Goal: Contribute content: Add original content to the website for others to see

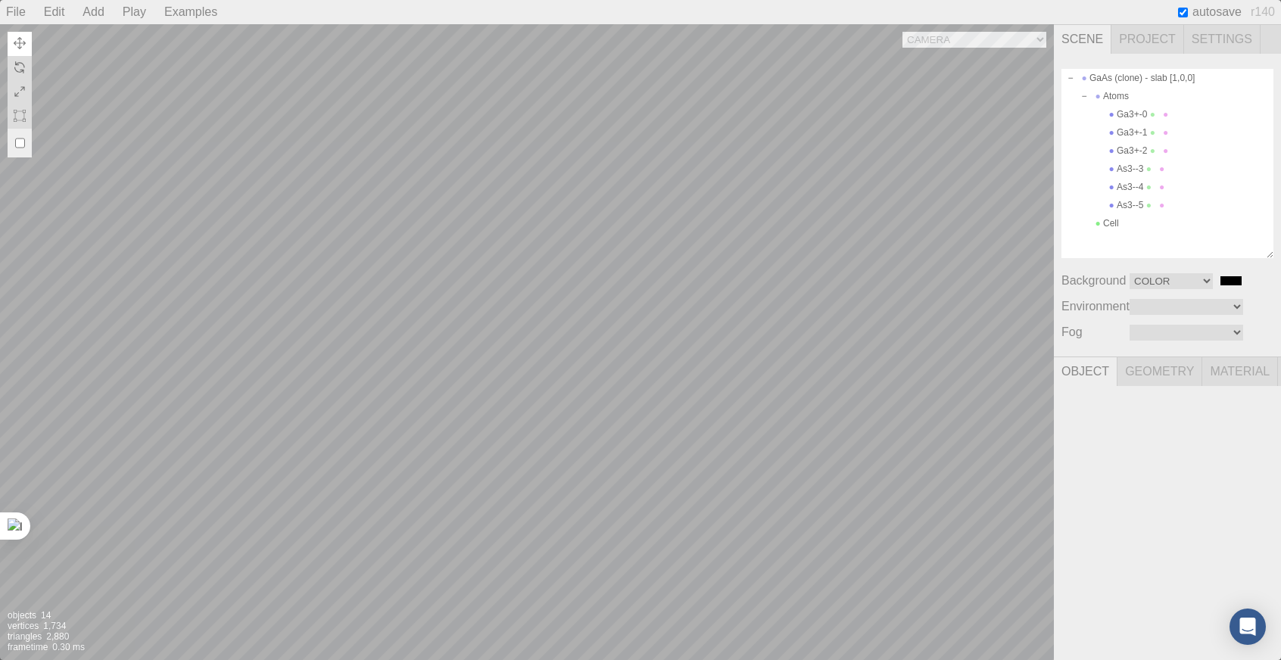
select select "Color"
click at [191, 66] on div "Camera OrthographicCamera PerspectiveCamera Objects 14 Vertices 1,734 Triangles…" at bounding box center [527, 342] width 1054 height 636
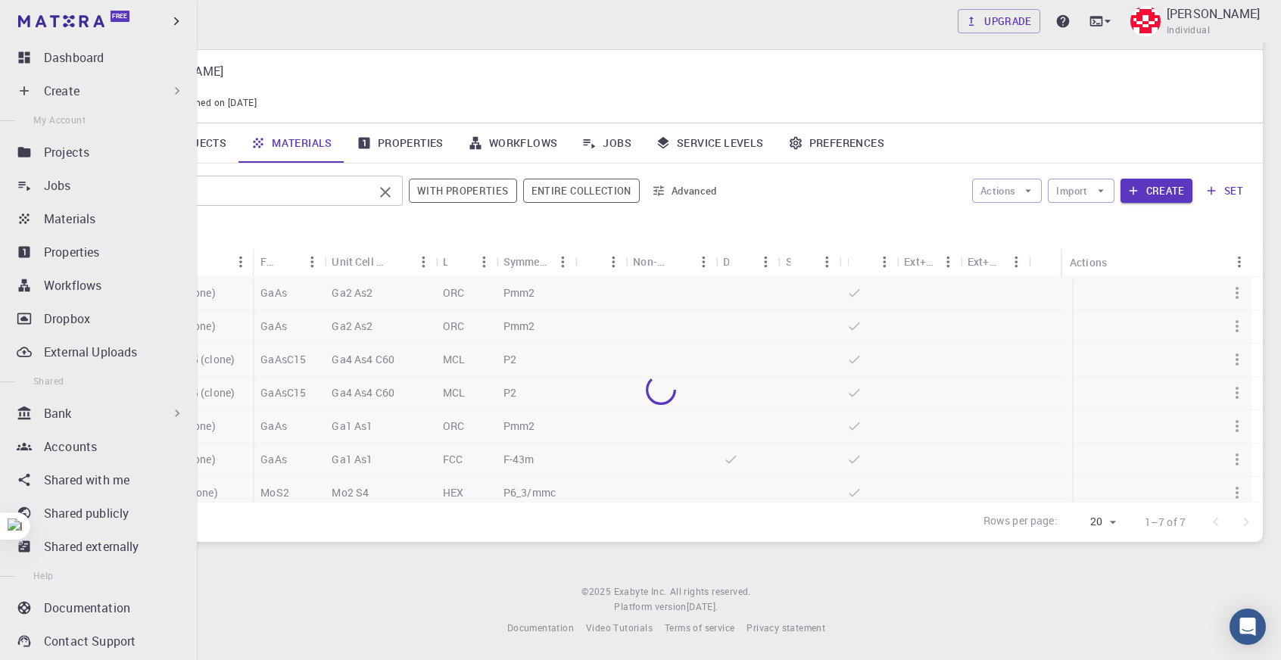
scroll to position [36, 0]
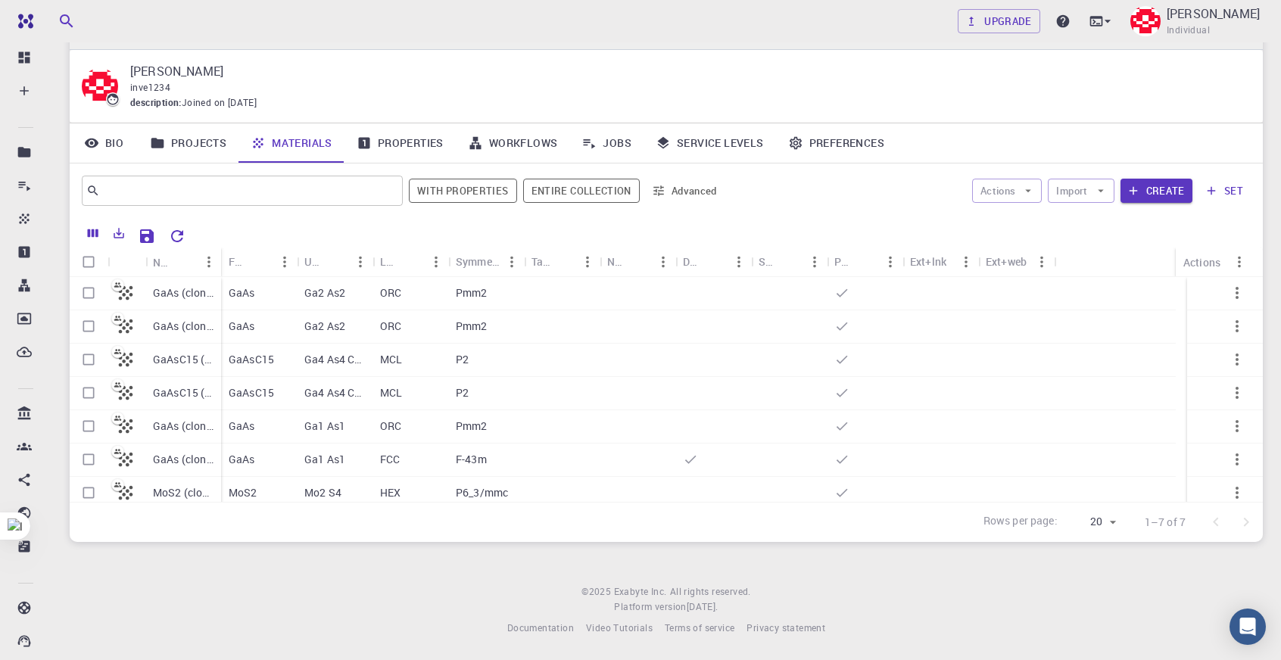
click at [472, 317] on div "Pmm2" at bounding box center [486, 326] width 76 height 33
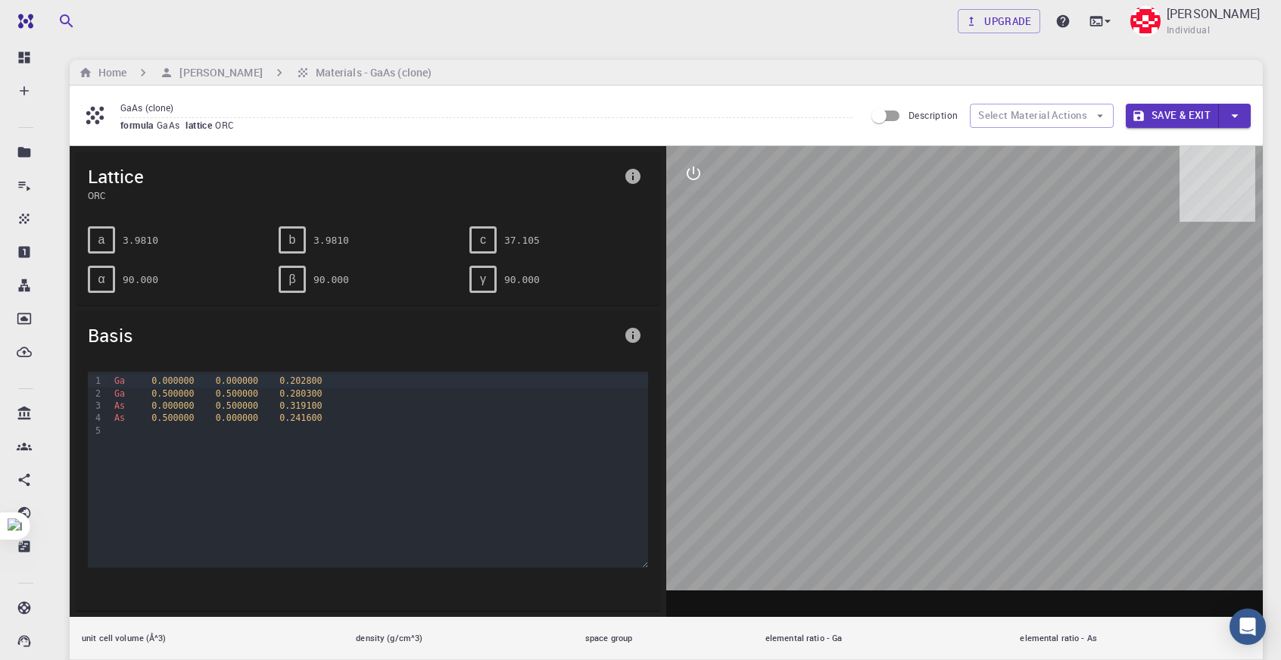
drag, startPoint x: 1031, startPoint y: 332, endPoint x: 979, endPoint y: 311, distance: 56.4
click at [995, 344] on div at bounding box center [964, 381] width 597 height 471
click at [703, 173] on button "interactive" at bounding box center [694, 173] width 36 height 36
click at [706, 214] on button "view" at bounding box center [694, 210] width 36 height 36
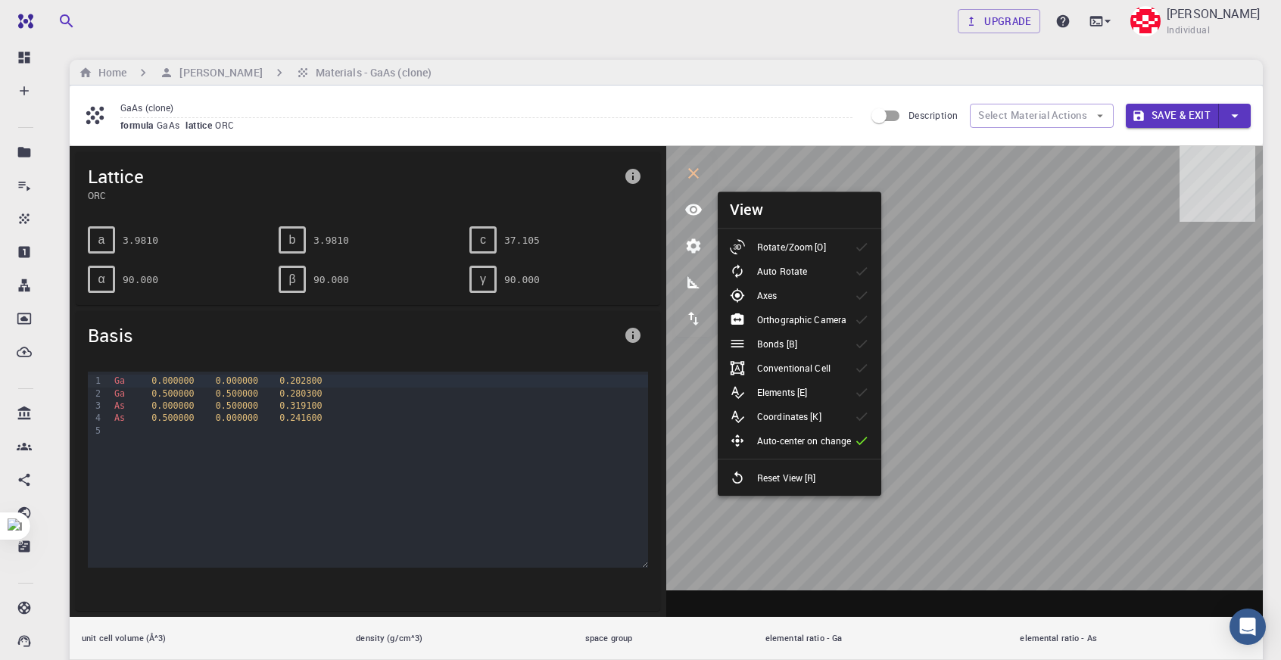
click at [748, 213] on h6 "View" at bounding box center [747, 210] width 34 height 24
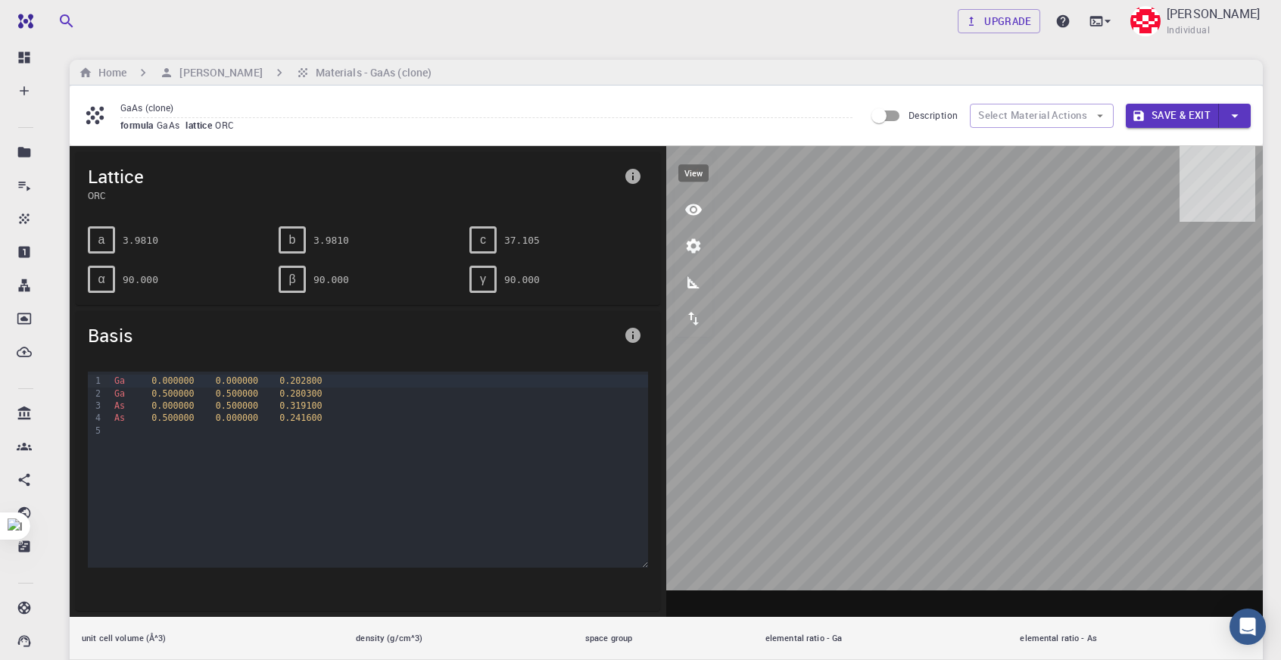
click at [700, 210] on icon "view" at bounding box center [693, 209] width 17 height 11
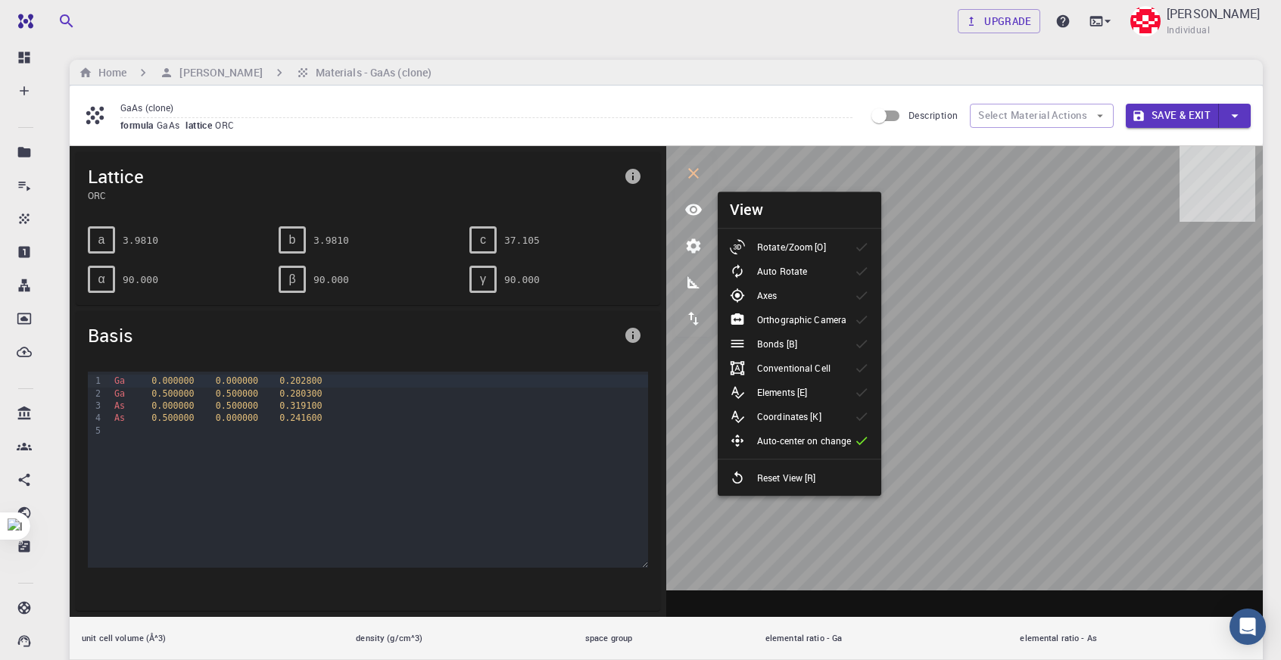
click at [810, 325] on p "Orthographic Camera" at bounding box center [801, 320] width 89 height 14
click at [1052, 116] on button "Select Material Actions" at bounding box center [1042, 116] width 144 height 24
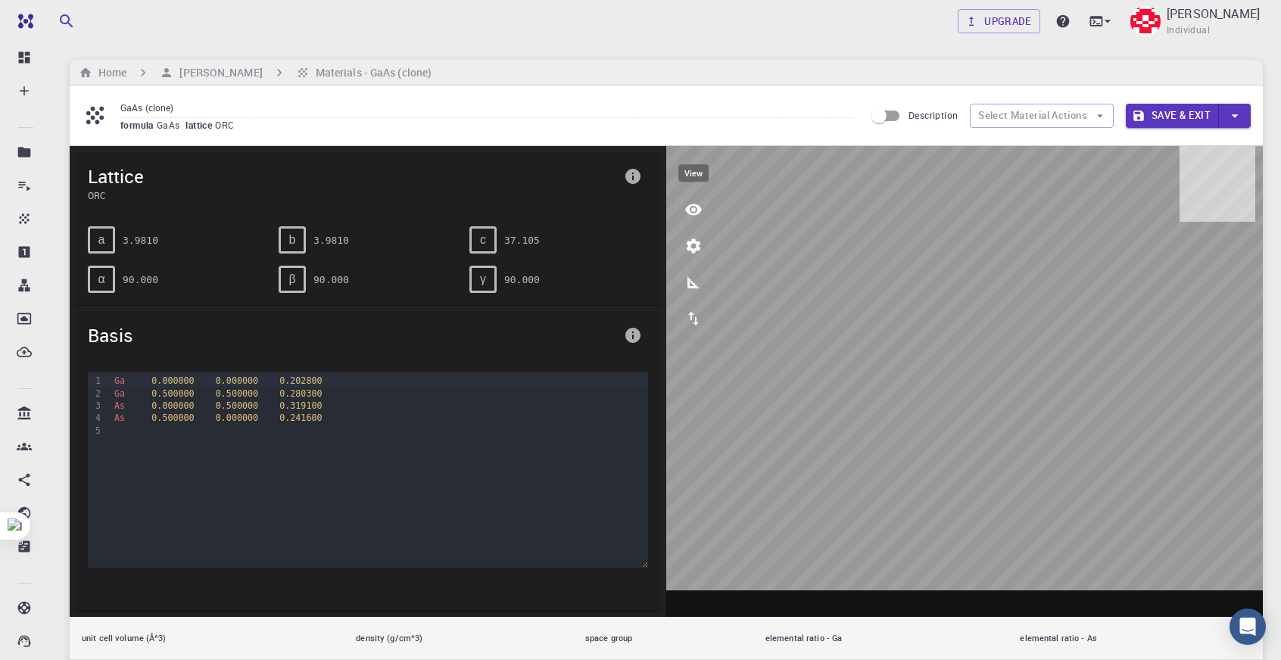
drag, startPoint x: 694, startPoint y: 210, endPoint x: 710, endPoint y: 209, distance: 15.9
click at [694, 208] on icon "view" at bounding box center [693, 209] width 17 height 11
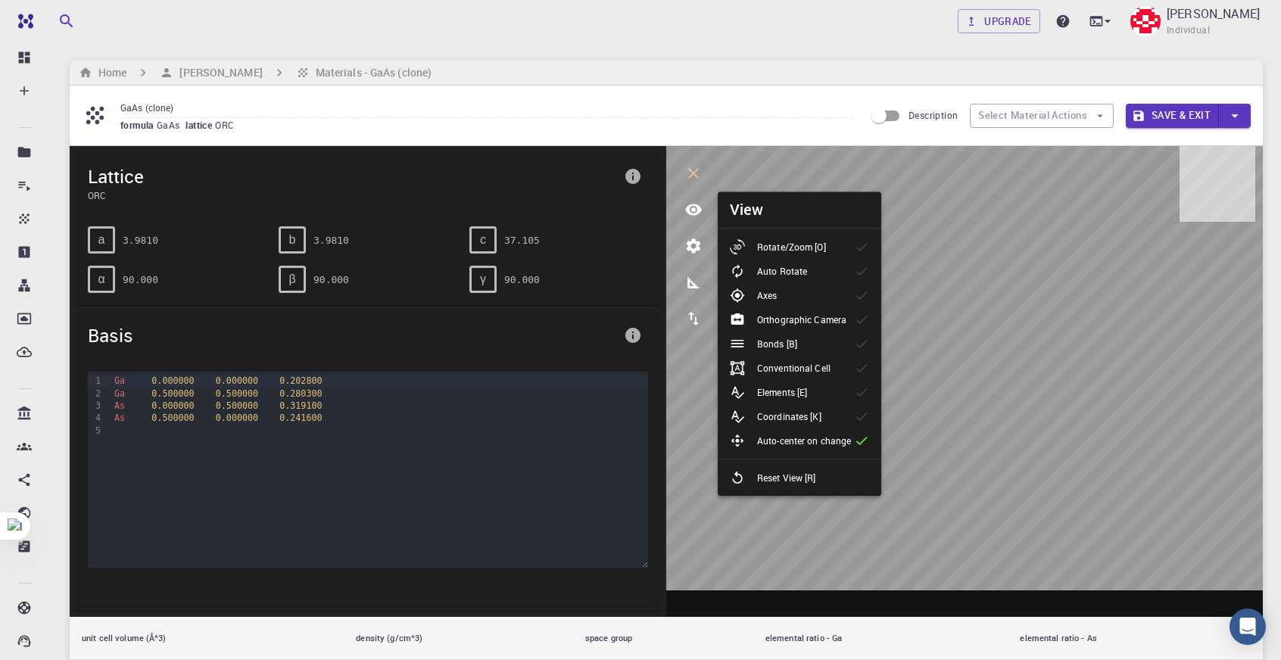
click at [801, 236] on li "Rotate/Zoom [O]" at bounding box center [800, 247] width 164 height 24
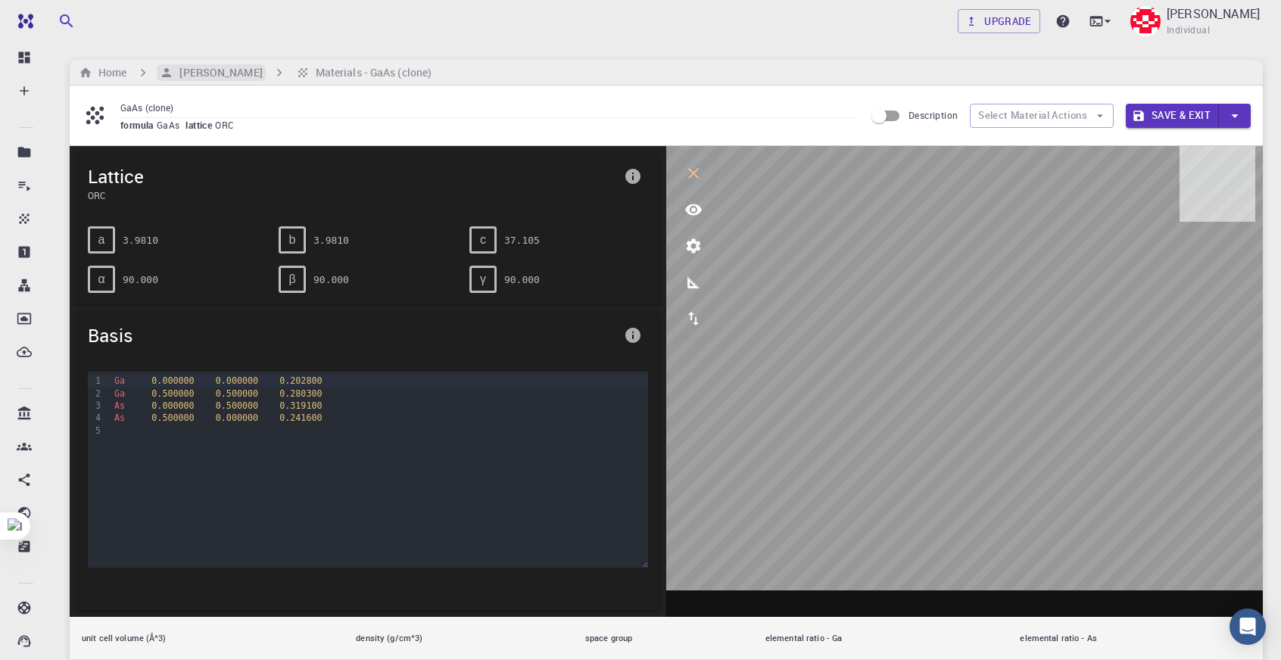
click at [221, 67] on h6 "[PERSON_NAME]" at bounding box center [217, 72] width 89 height 17
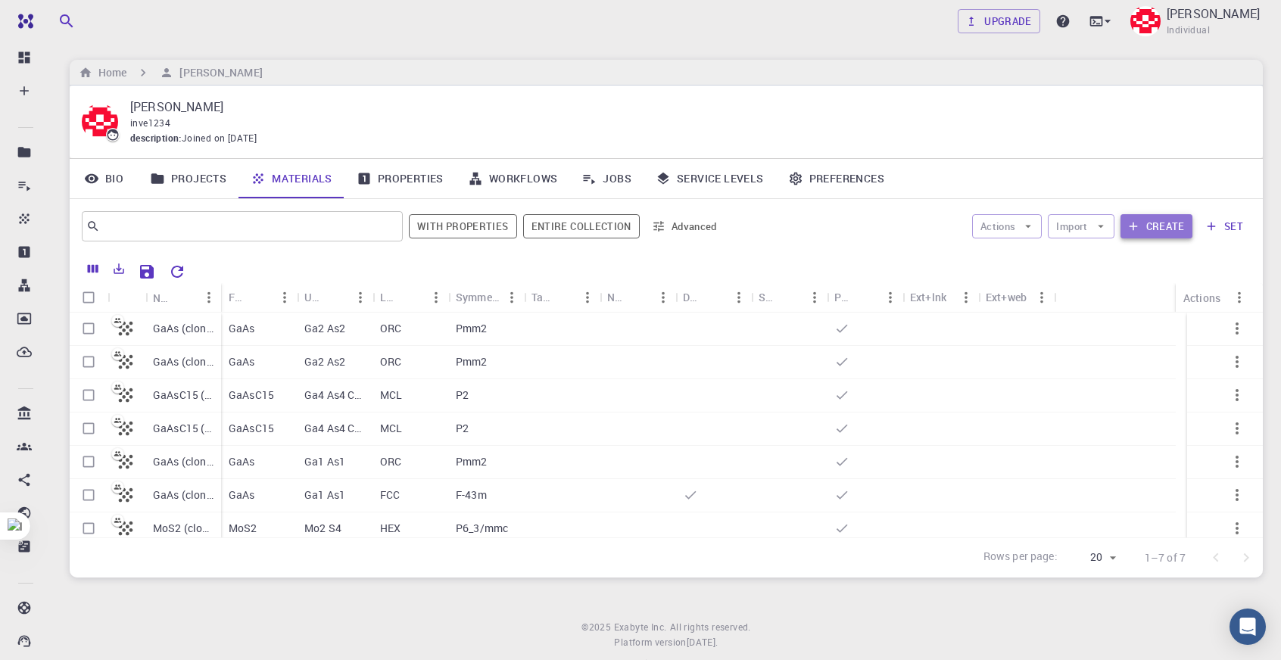
click at [1130, 223] on icon "button" at bounding box center [1134, 227] width 14 height 14
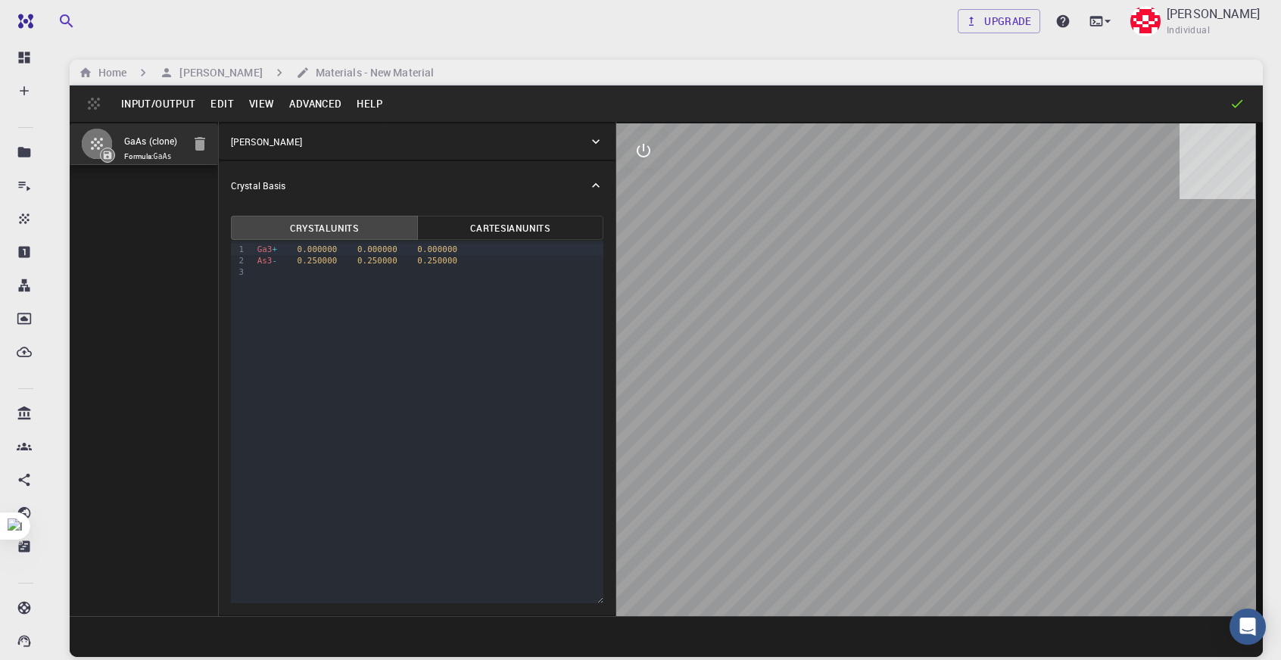
click at [218, 110] on button "Edit" at bounding box center [222, 104] width 39 height 24
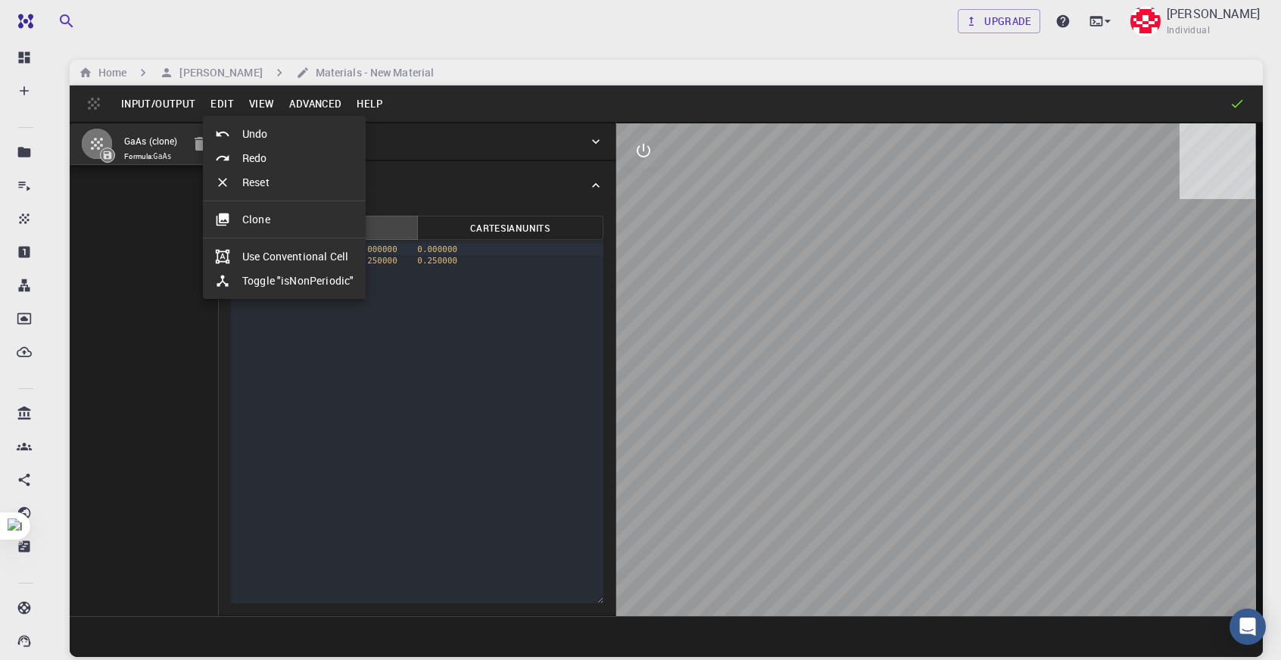
click at [279, 220] on li "Clone" at bounding box center [284, 219] width 163 height 24
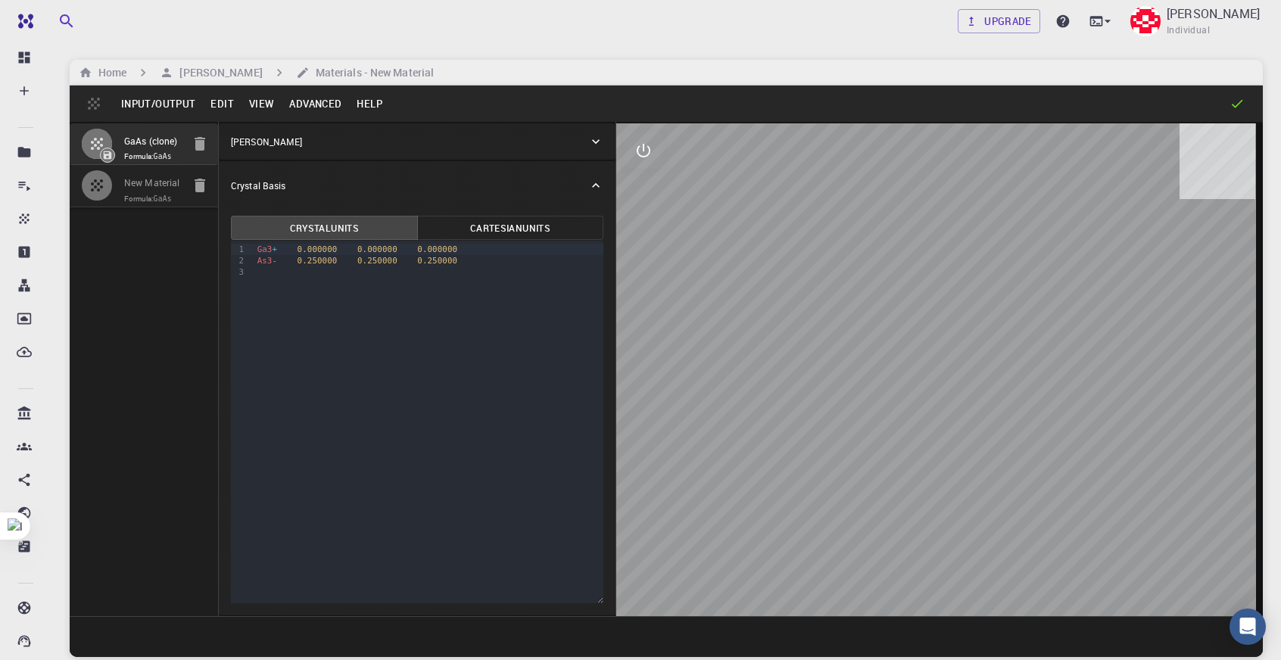
click at [150, 100] on button "Input/Output" at bounding box center [158, 104] width 89 height 24
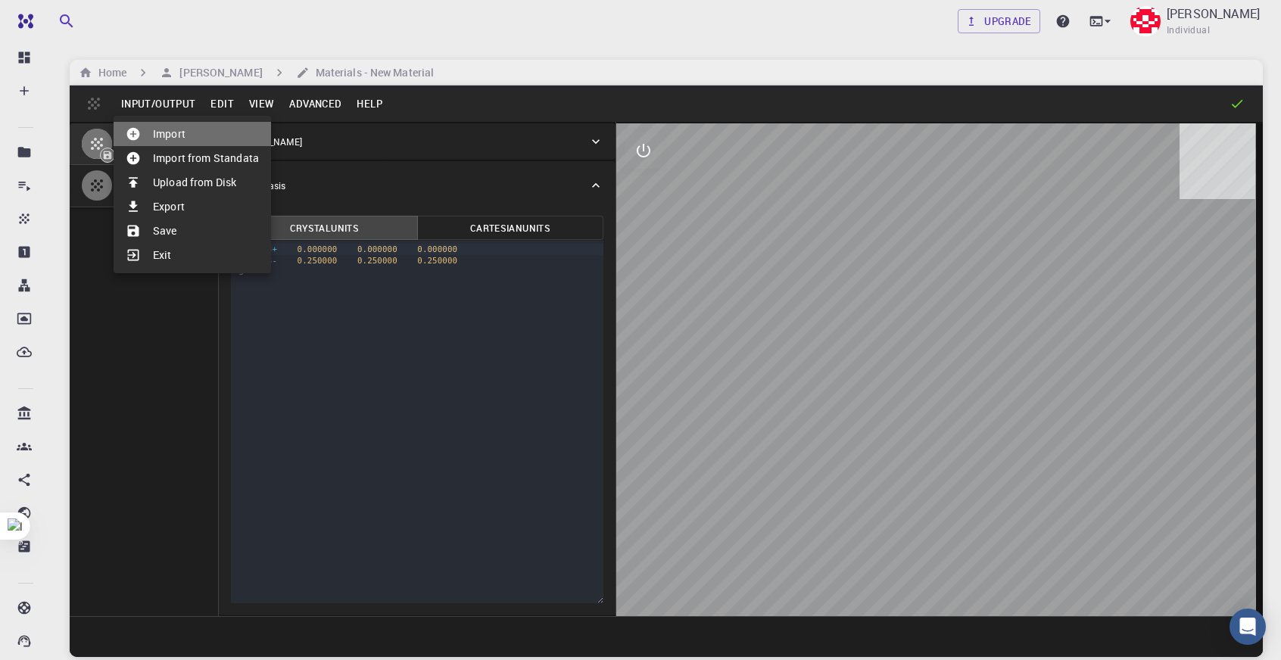
click at [181, 130] on li "Import" at bounding box center [193, 134] width 158 height 24
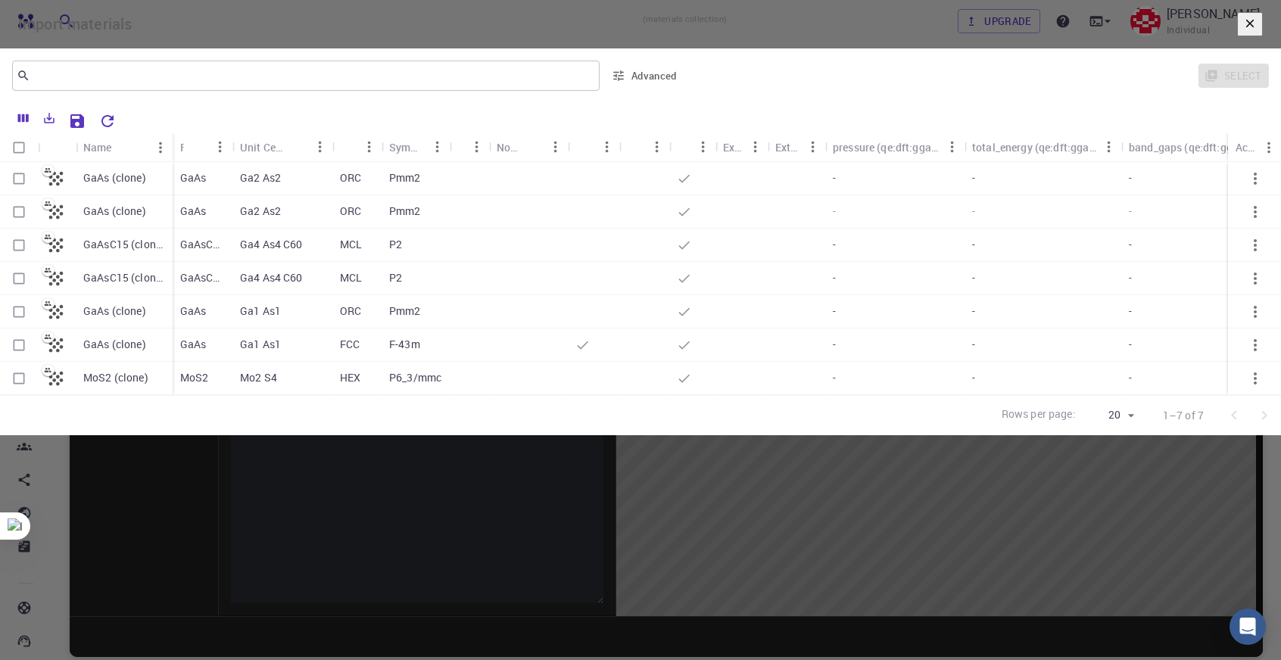
click at [445, 229] on div "Pmm2" at bounding box center [416, 211] width 68 height 33
checkbox input "true"
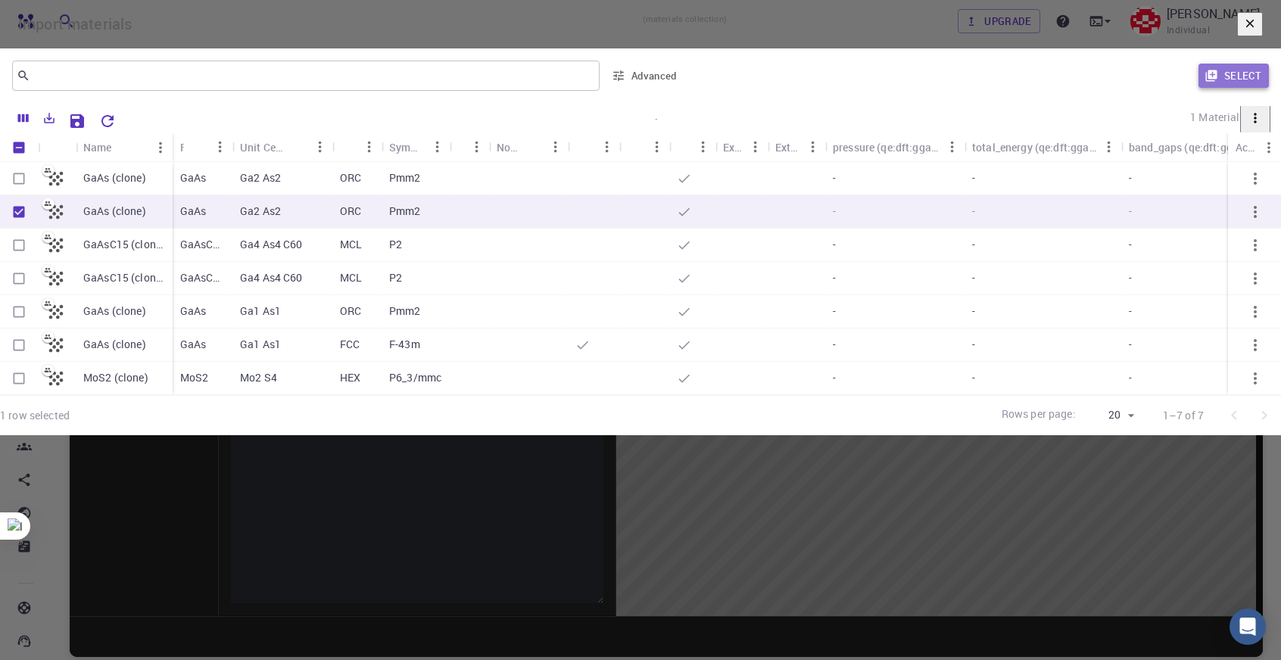
click at [1215, 88] on button "Select" at bounding box center [1234, 76] width 70 height 24
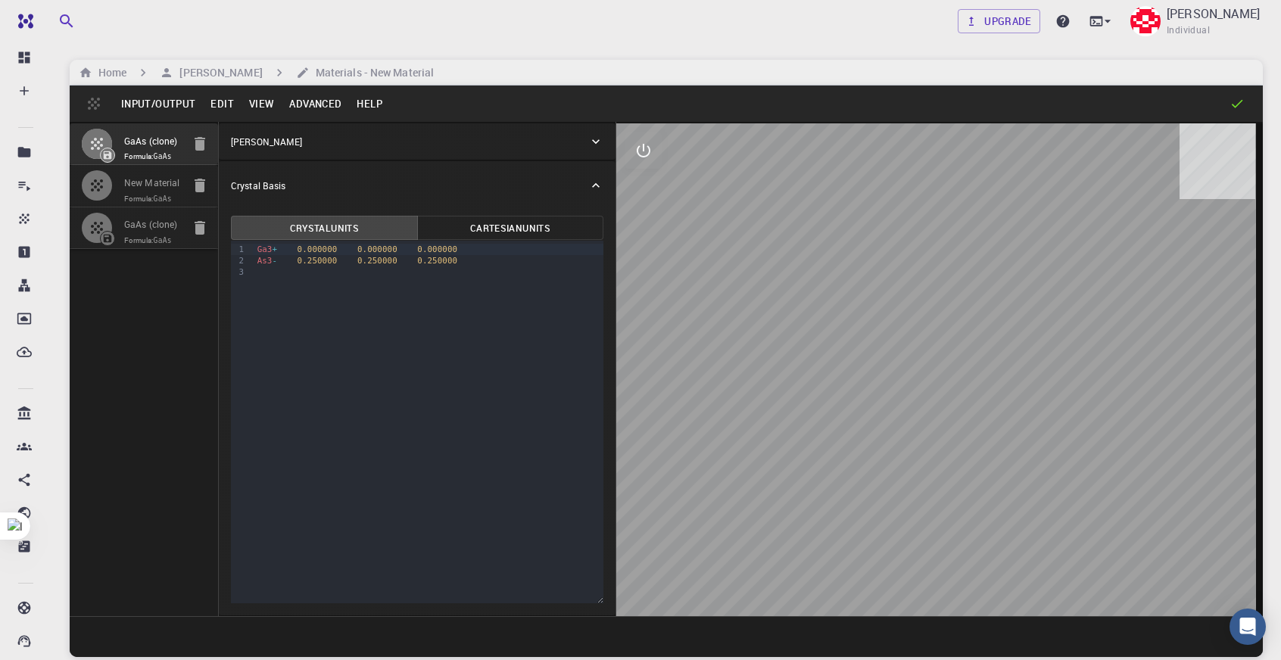
click at [167, 237] on code "GaAs" at bounding box center [163, 240] width 18 height 8
type input "ORC"
type input "3.981027"
type input "37.10463"
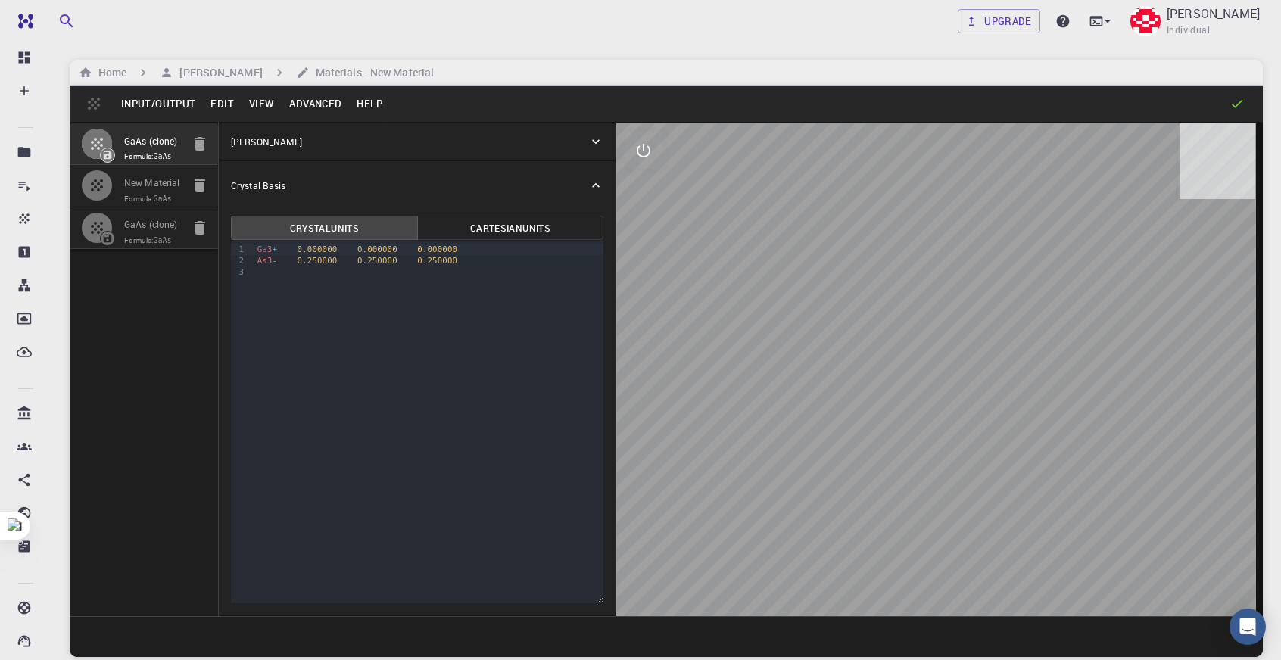
type input "90"
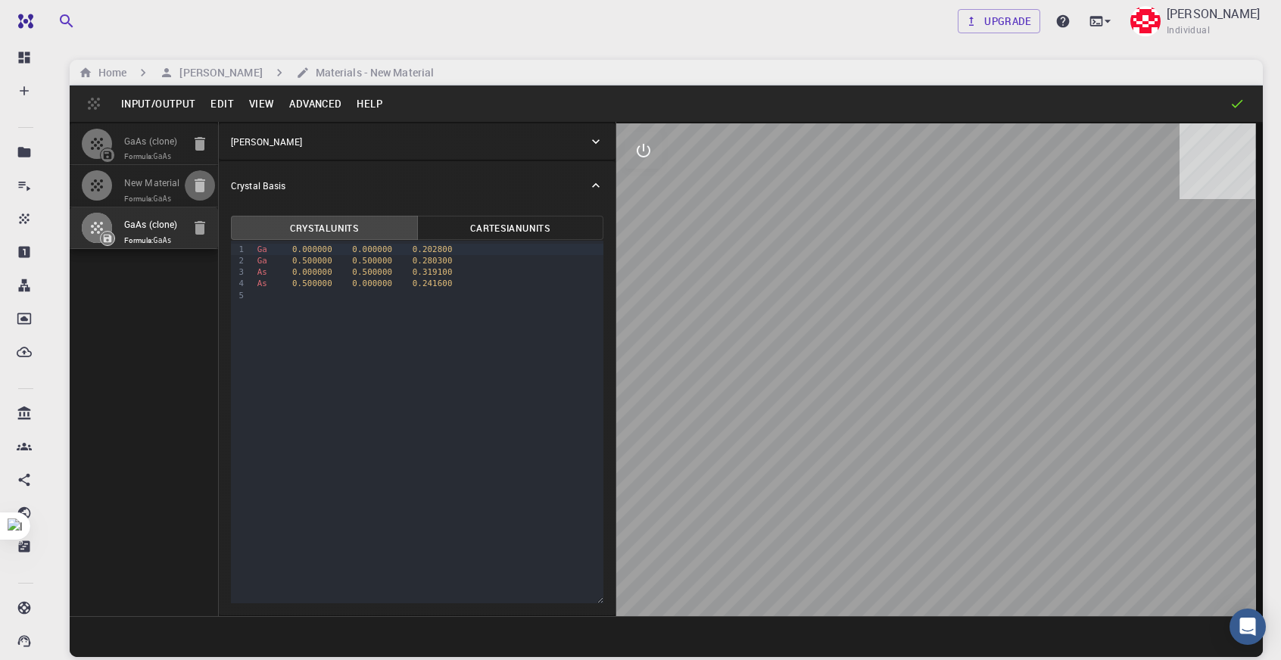
click at [198, 178] on icon "button" at bounding box center [200, 185] width 18 height 18
type input "FCC"
type input "4.065992551152179"
type input "4.065992415533753"
type input "4.065993"
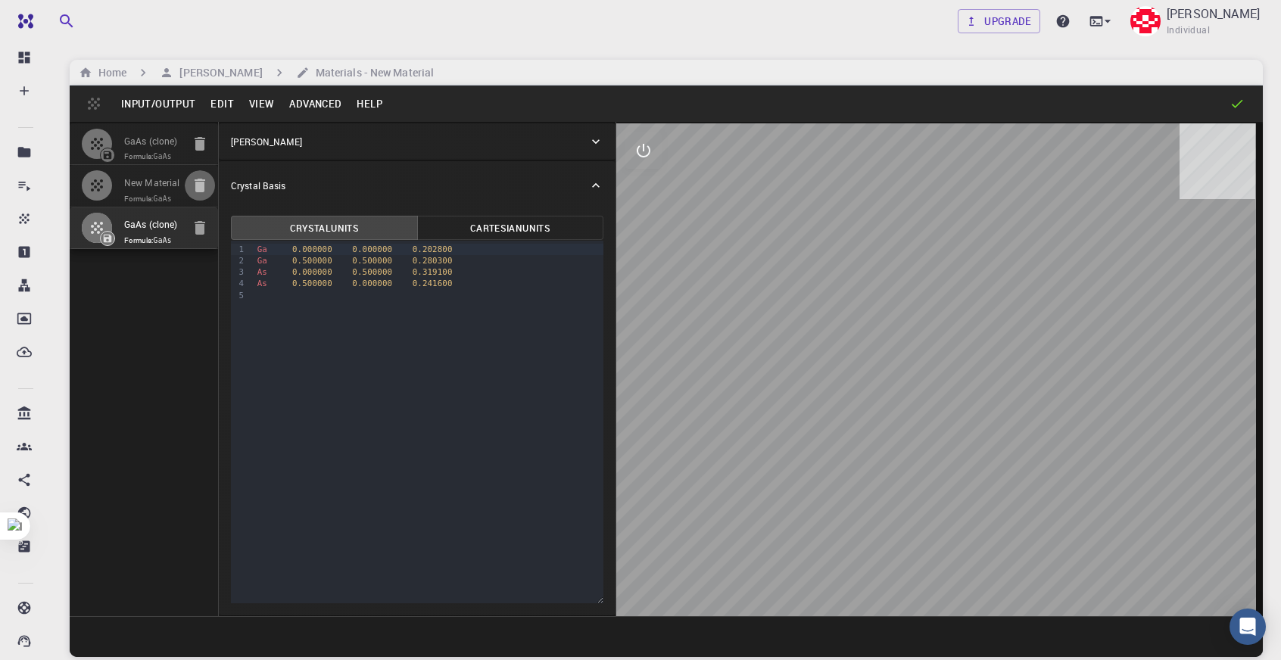
type input "60.00000338066191"
type input "60.00000448401384"
type input "60.00000188599037"
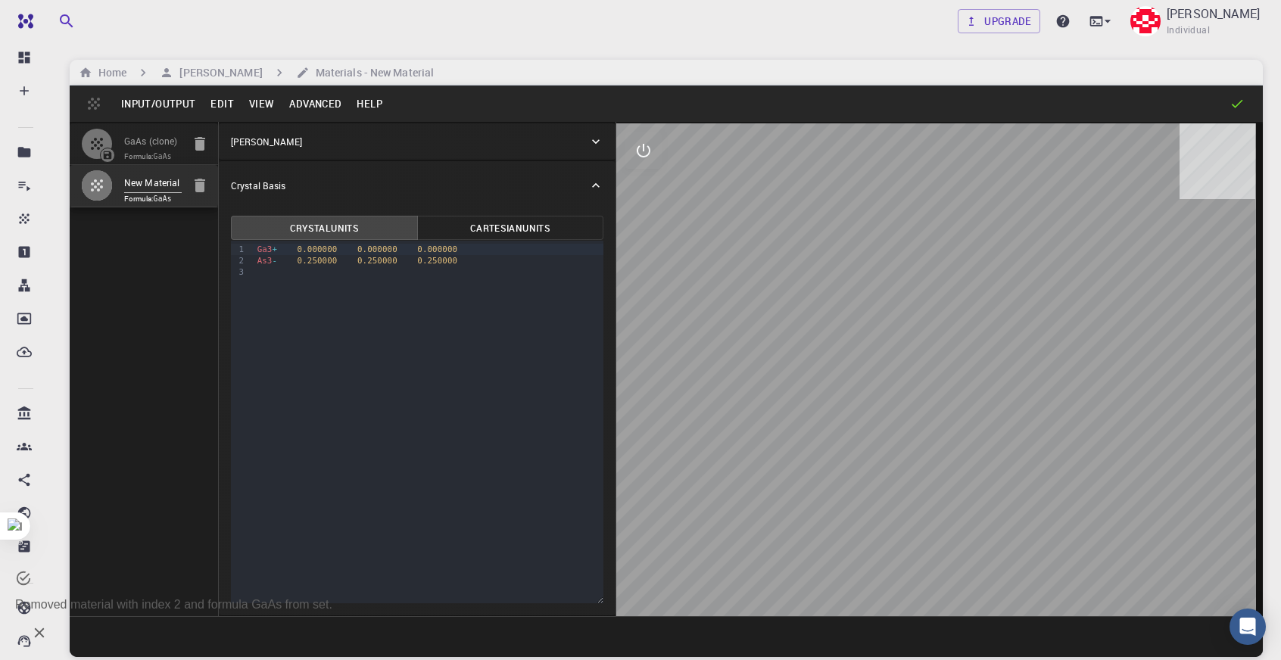
click at [198, 153] on button "button" at bounding box center [200, 144] width 30 height 30
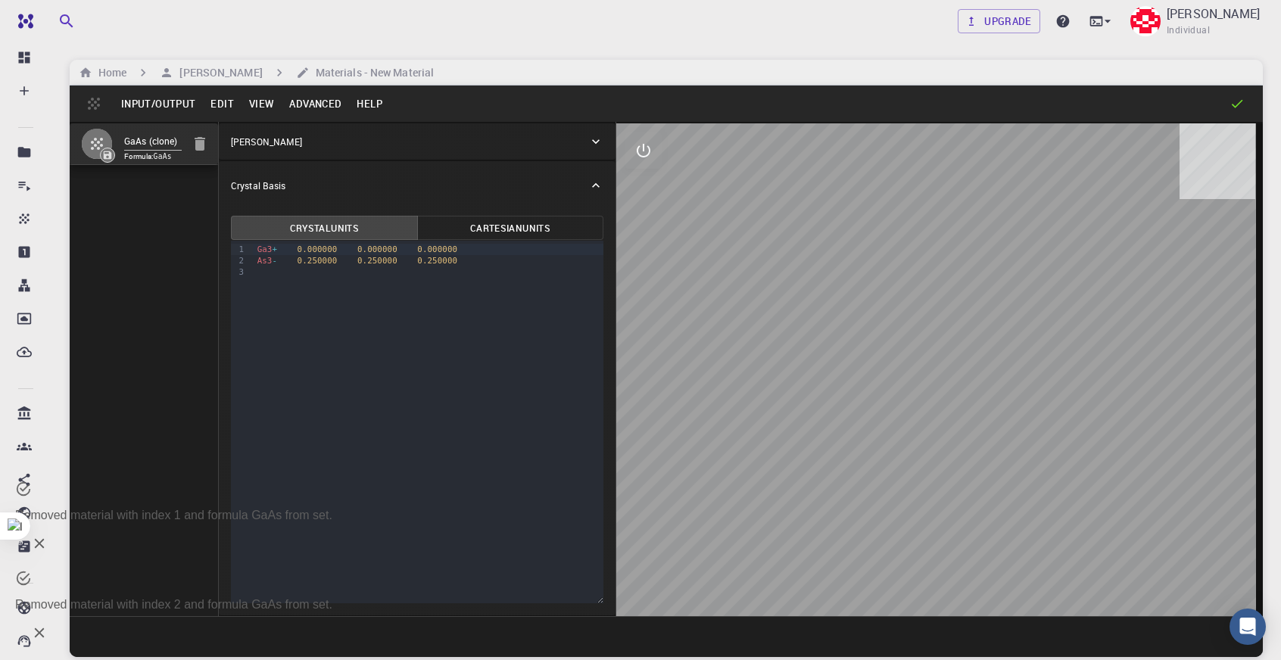
click at [161, 145] on input "GaAs (clone)" at bounding box center [153, 141] width 58 height 17
click at [154, 101] on button "Input/Output" at bounding box center [158, 104] width 89 height 24
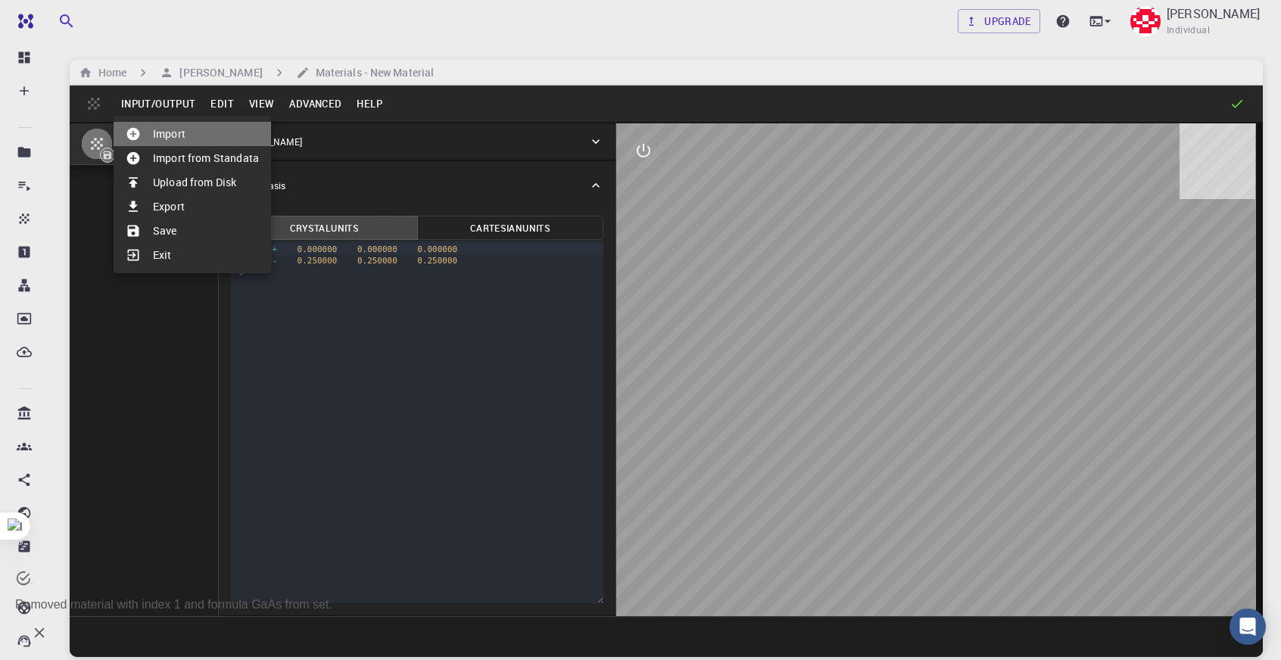
click at [175, 138] on li "Import" at bounding box center [193, 134] width 158 height 24
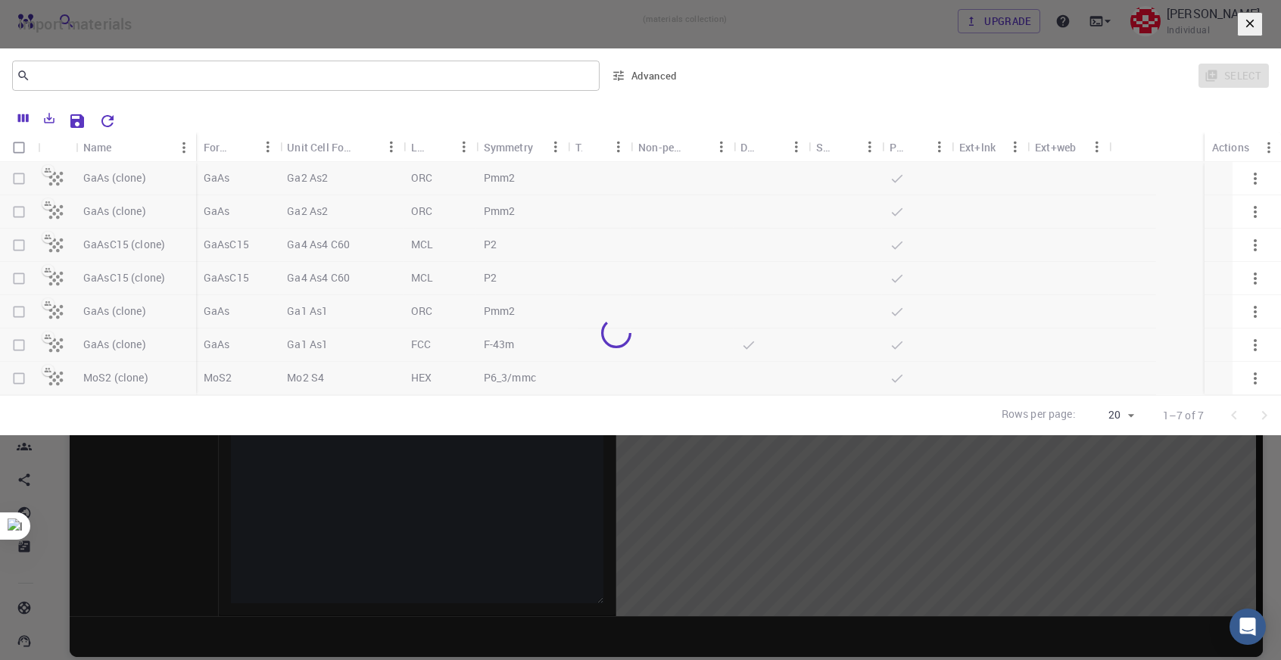
click at [476, 229] on div "Pmm2" at bounding box center [522, 211] width 92 height 33
checkbox input "true"
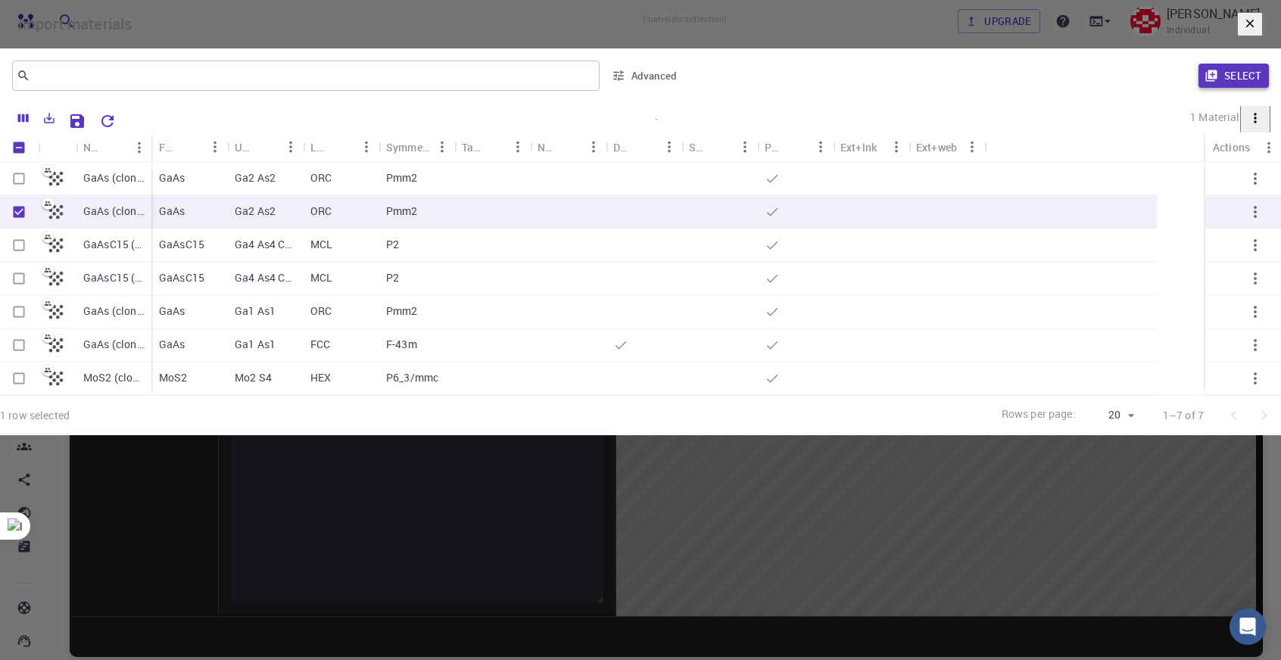
click at [1199, 88] on button "Select" at bounding box center [1234, 76] width 70 height 24
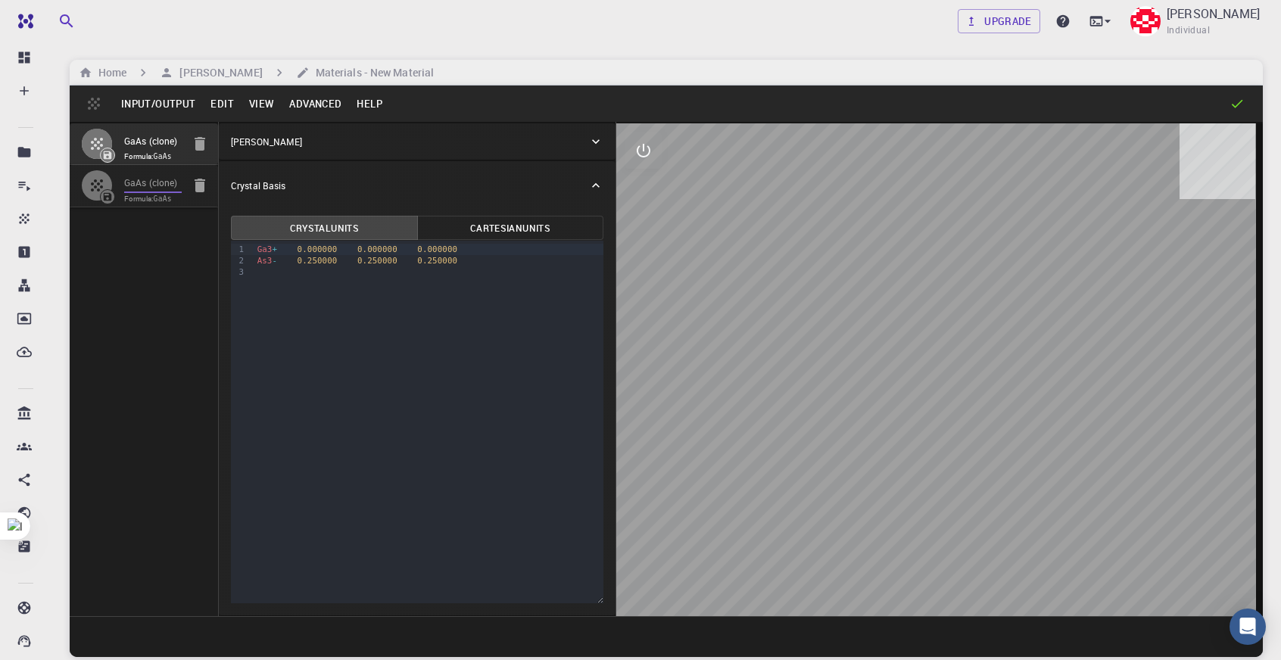
click at [134, 178] on input "GaAs (clone)" at bounding box center [153, 183] width 58 height 17
type input "ORC"
type input "3.981027"
type input "37.10463"
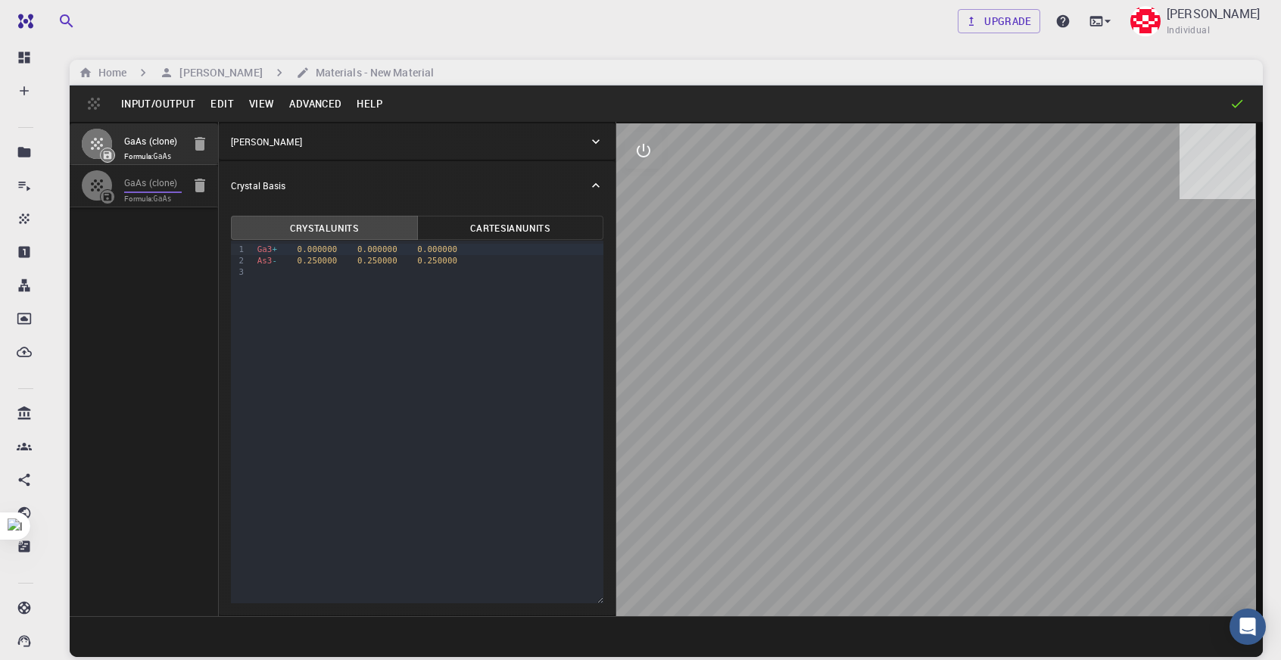
type input "90"
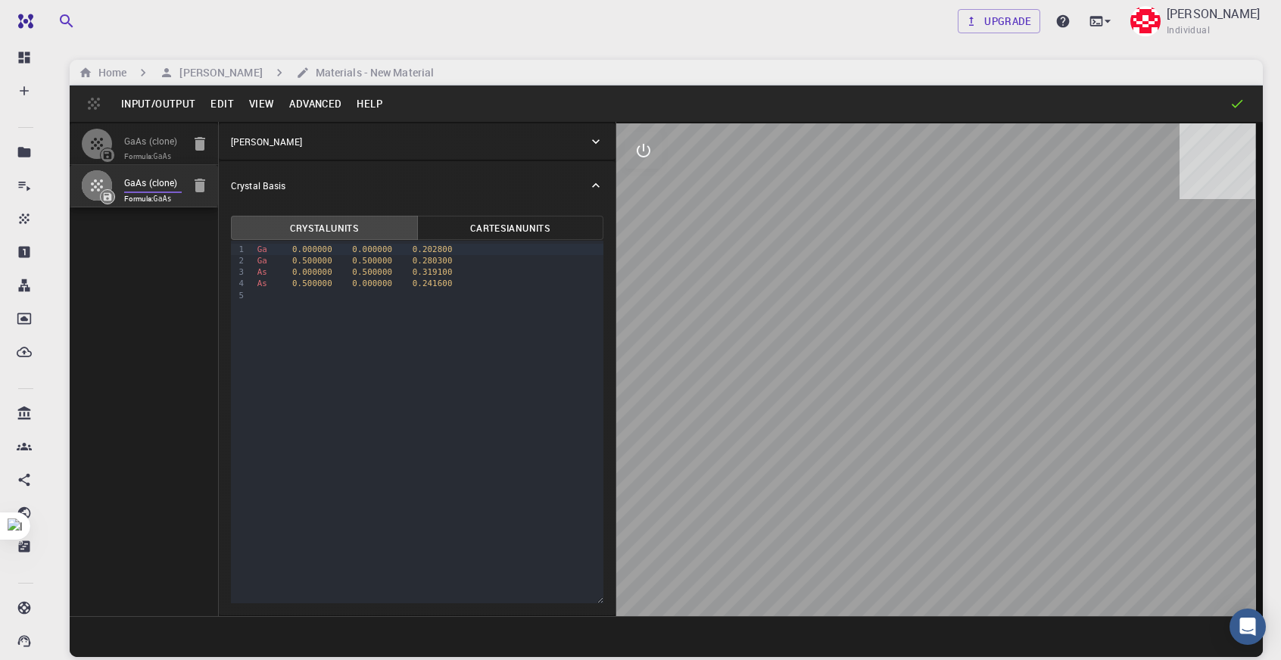
click at [180, 140] on input "GaAs (clone)" at bounding box center [153, 141] width 58 height 17
type input "FCC"
type input "4.065992551152179"
type input "4.065992415533753"
type input "4.065993"
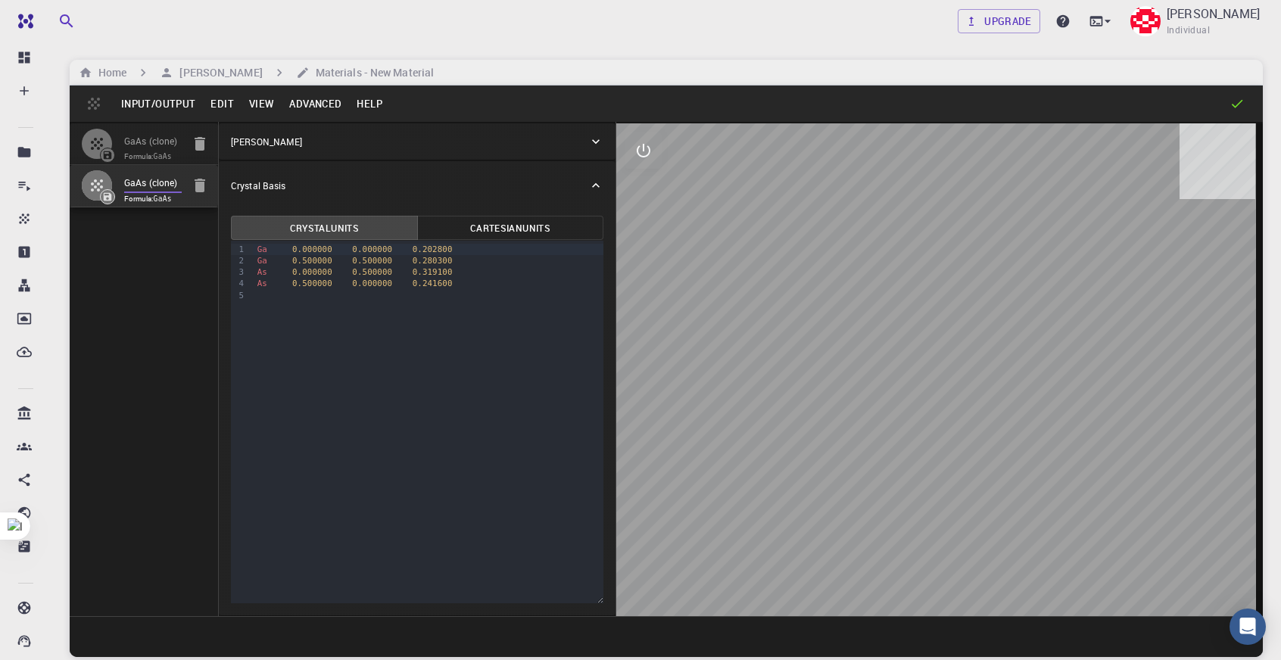
type input "60.00000338066191"
type input "60.00000448401384"
type input "60.00000188599037"
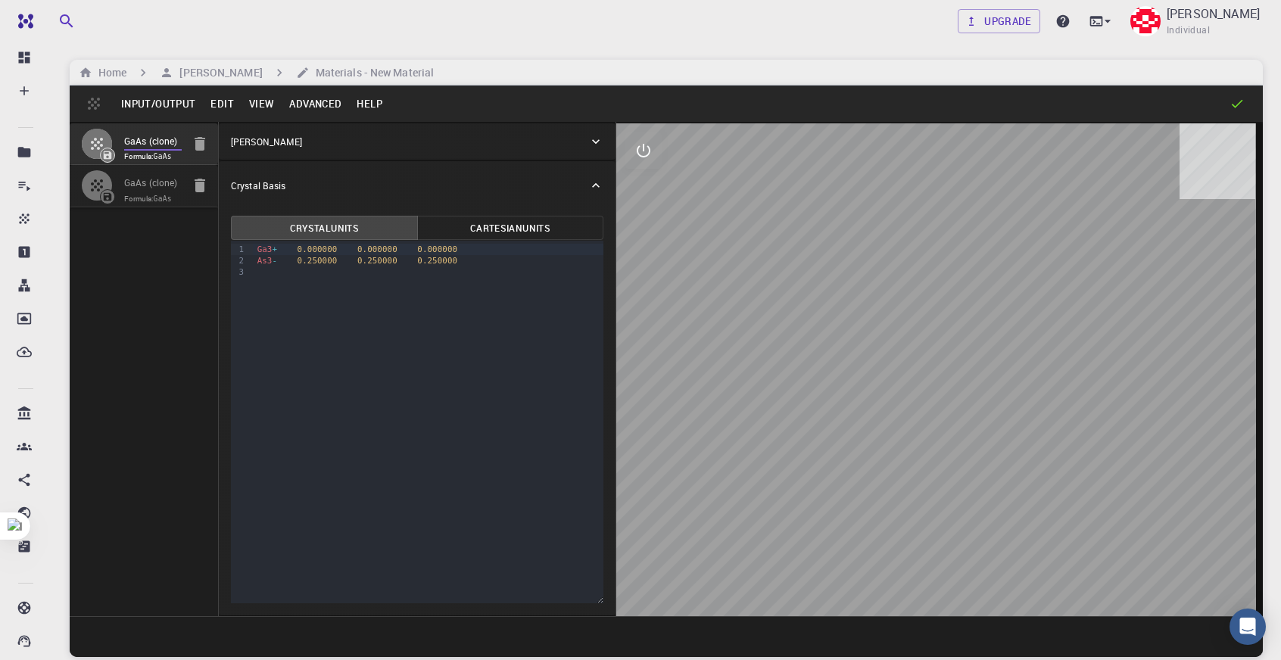
click at [158, 179] on input "GaAs (clone)" at bounding box center [153, 183] width 58 height 17
type input "ORC"
type input "3.981027"
type input "37.10463"
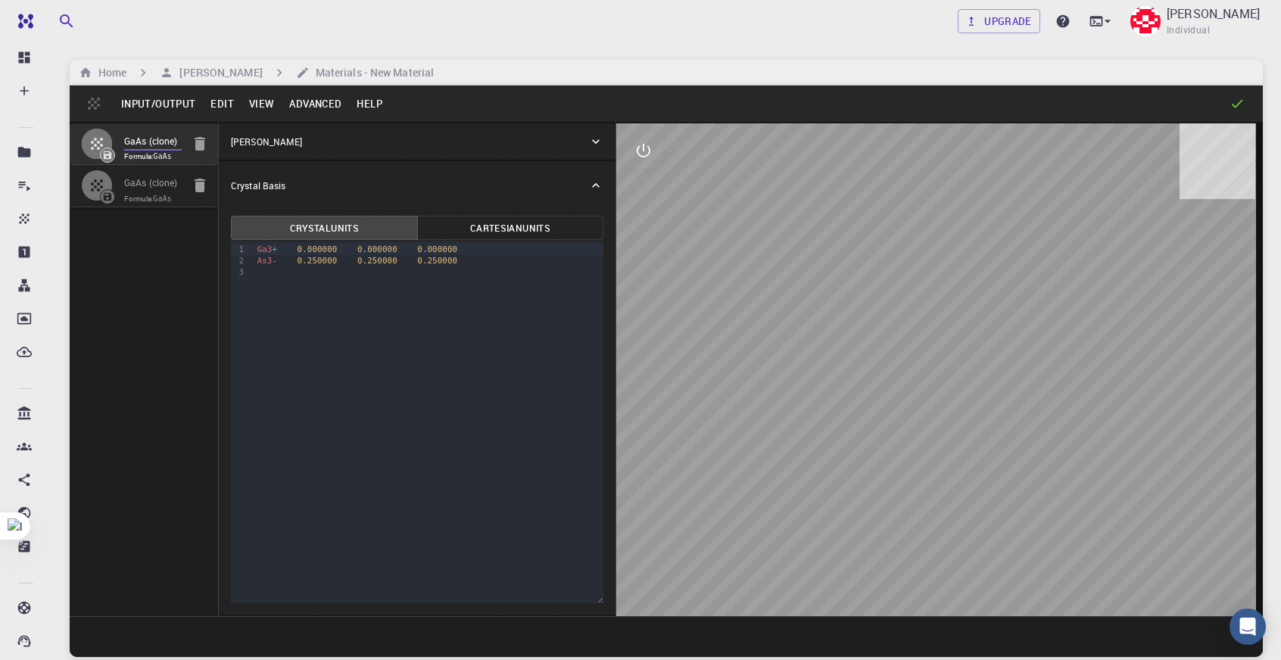
type input "90"
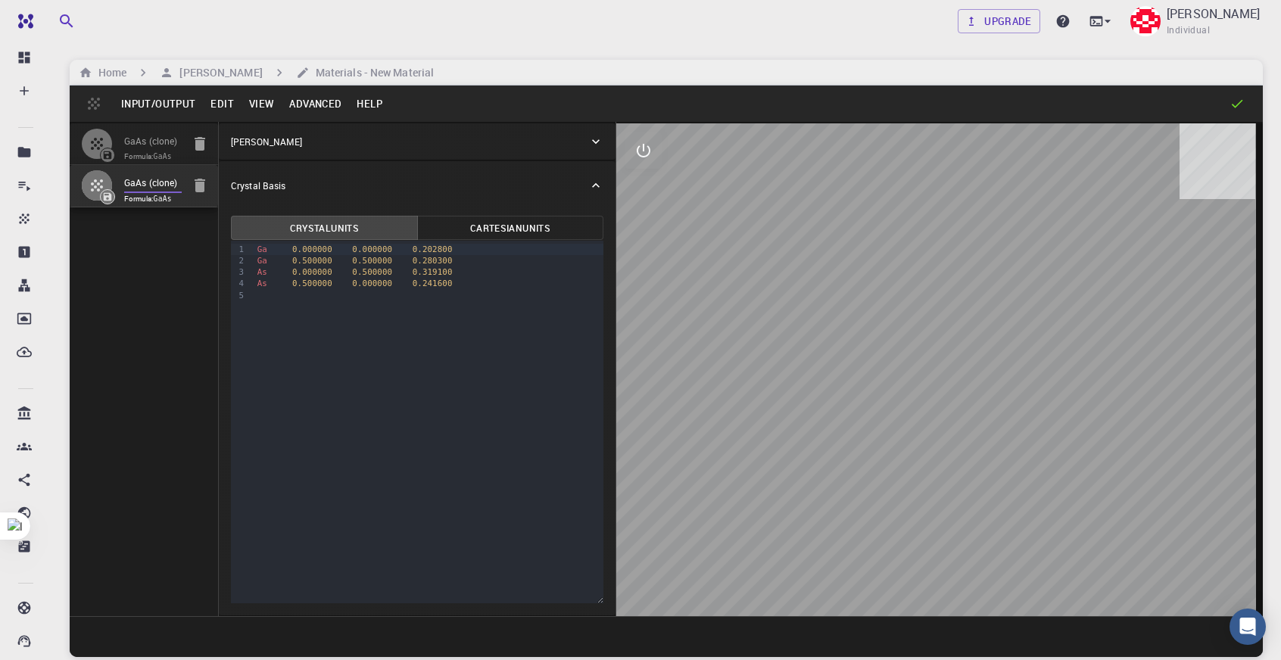
click at [164, 148] on input "GaAs (clone)" at bounding box center [153, 141] width 58 height 17
type input "FCC"
type input "4.065992551152179"
type input "4.065992415533753"
type input "4.065993"
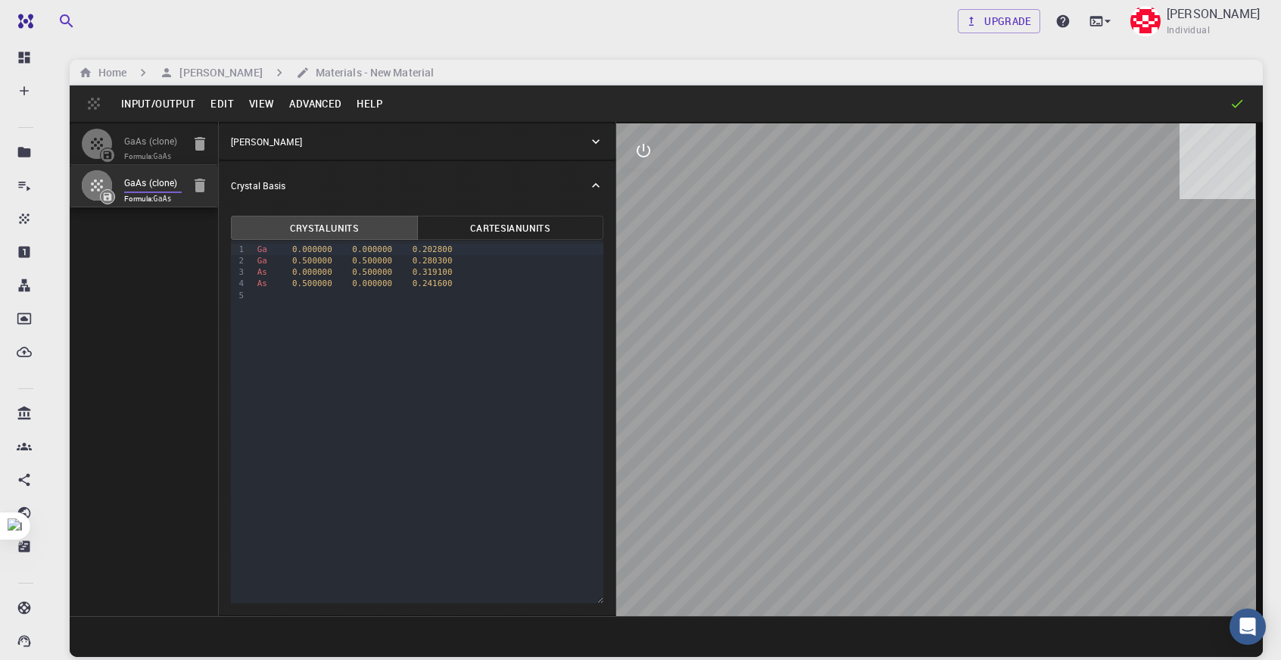
type input "60.00000338066191"
type input "60.00000448401384"
type input "60.00000188599037"
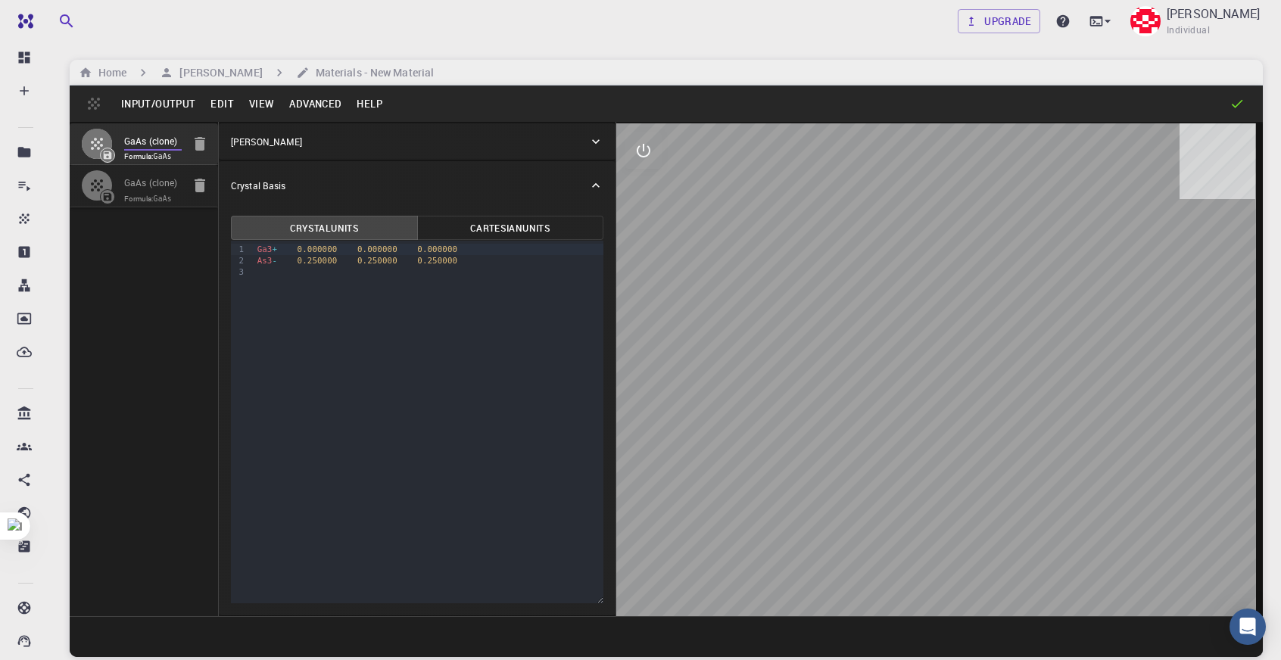
click at [204, 146] on icon "button" at bounding box center [200, 144] width 11 height 14
type input "ORC"
type input "3.981027"
type input "37.10463"
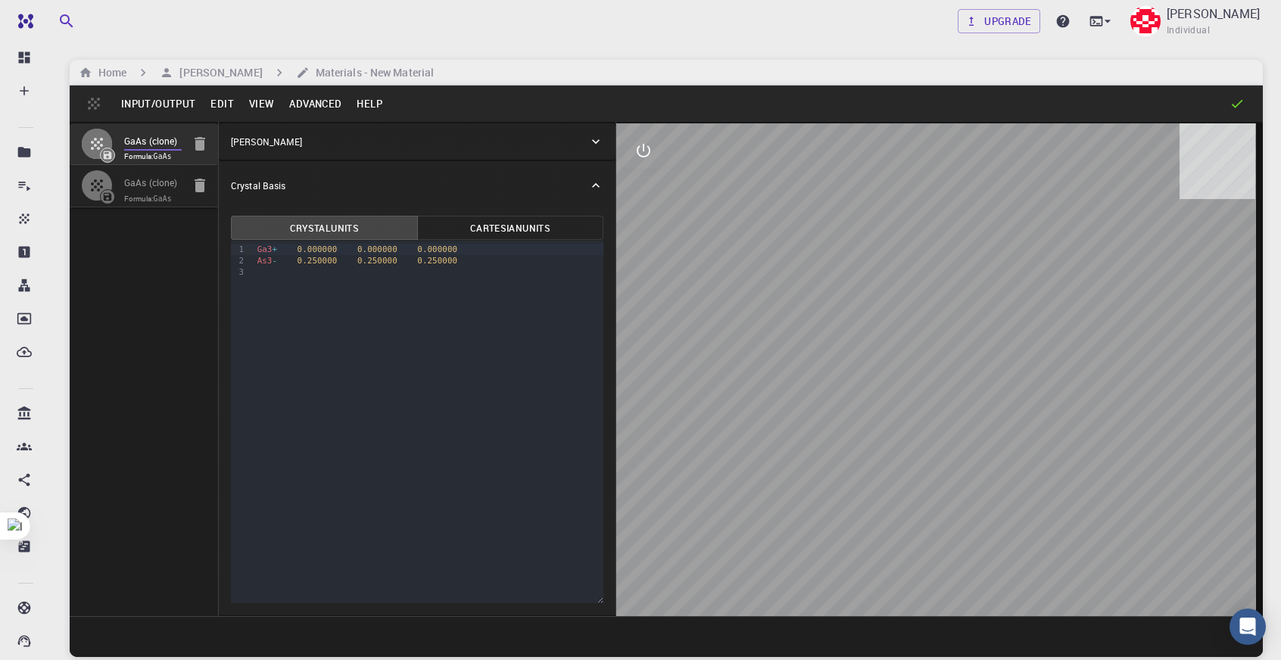
type input "90"
drag, startPoint x: 1009, startPoint y: 329, endPoint x: 892, endPoint y: 339, distance: 117.7
click at [892, 339] on div at bounding box center [939, 369] width 647 height 493
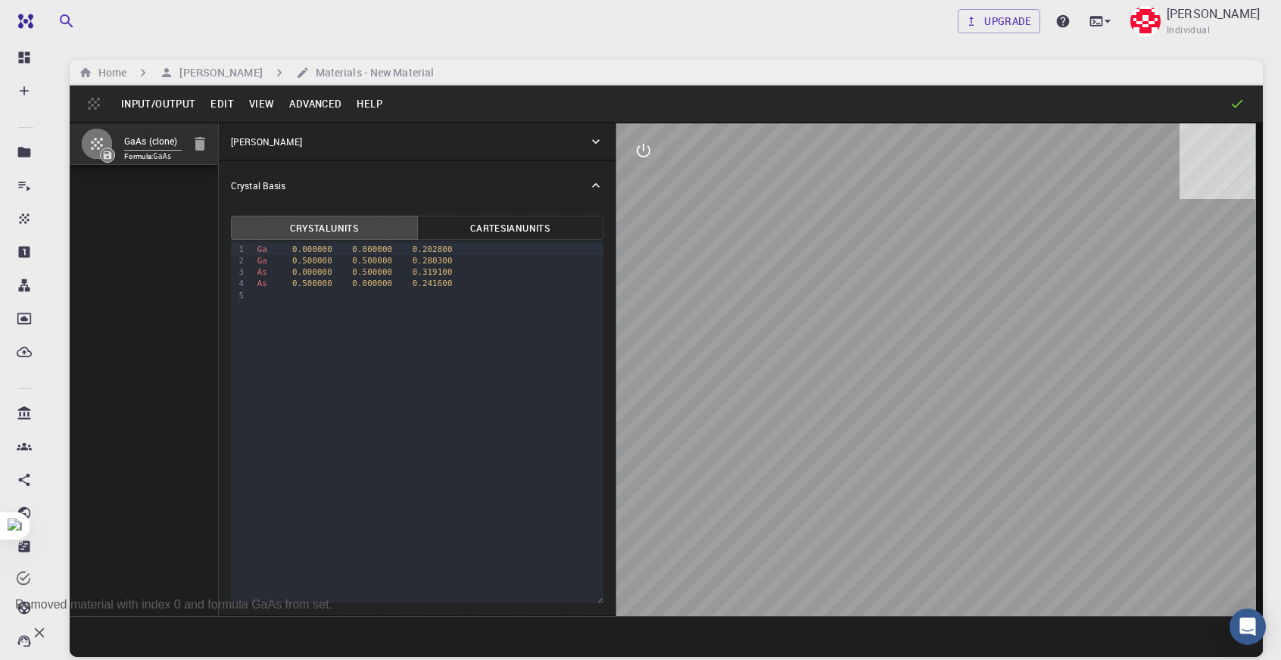
click at [336, 112] on button "Advanced" at bounding box center [315, 104] width 67 height 24
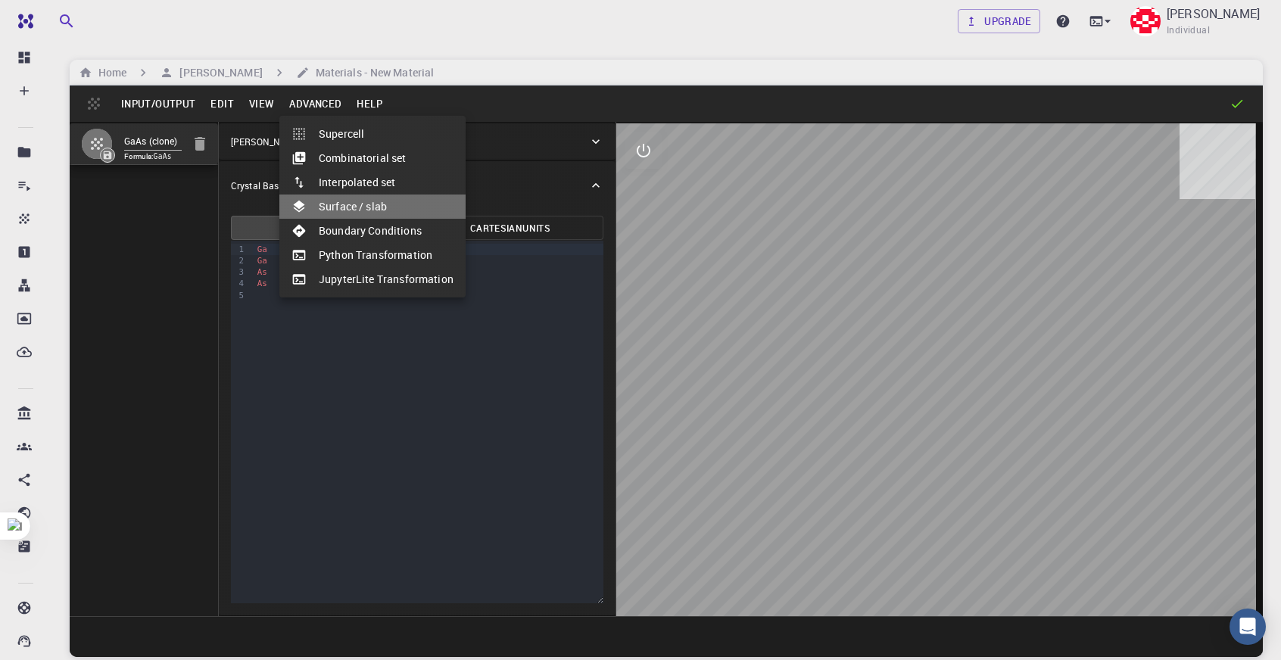
click at [376, 195] on li "Surface / slab" at bounding box center [372, 207] width 186 height 24
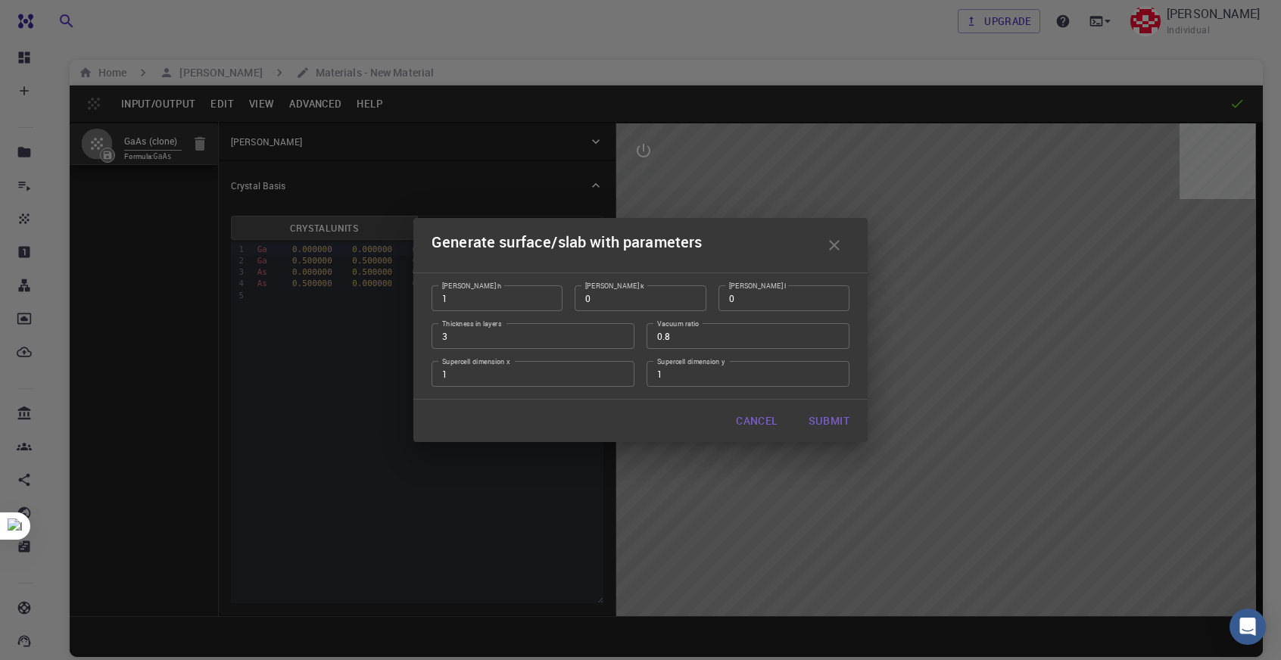
click at [839, 431] on button "Submit" at bounding box center [829, 421] width 65 height 30
type input "TRI"
type input "3.981"
type input "37.1046"
type input "59.715500000000006"
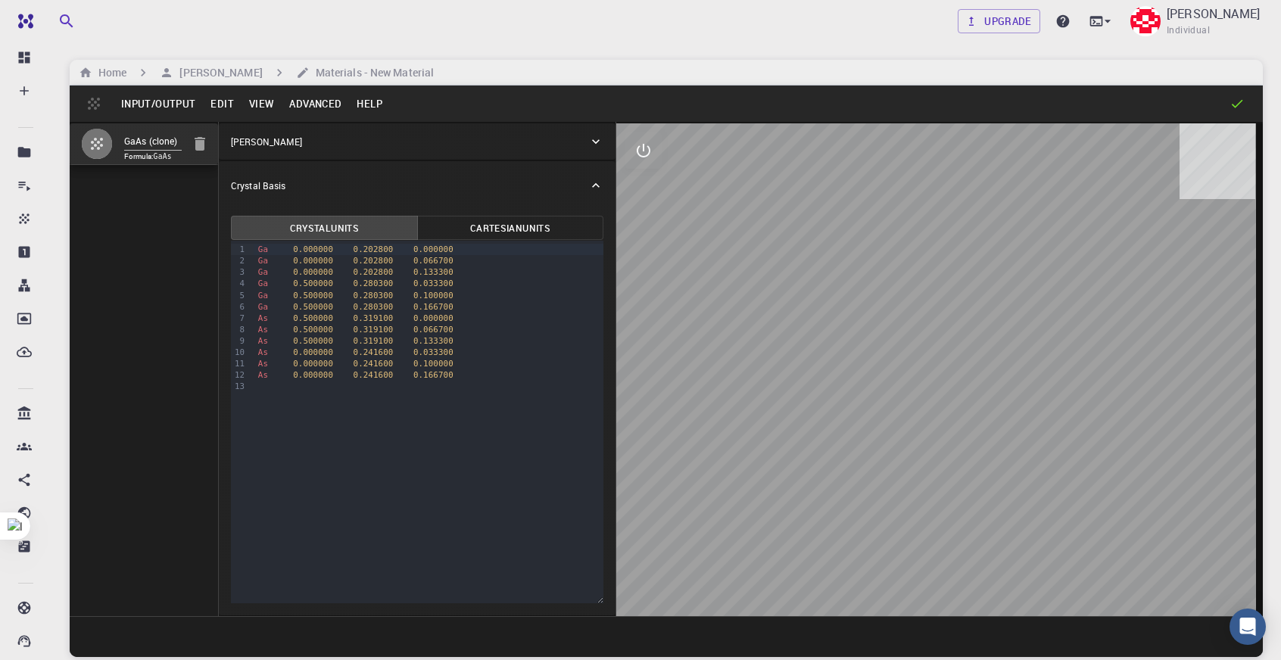
drag, startPoint x: 1015, startPoint y: 432, endPoint x: 916, endPoint y: 428, distance: 98.5
click at [916, 428] on div at bounding box center [939, 369] width 647 height 493
click at [264, 110] on button "View" at bounding box center [262, 104] width 41 height 24
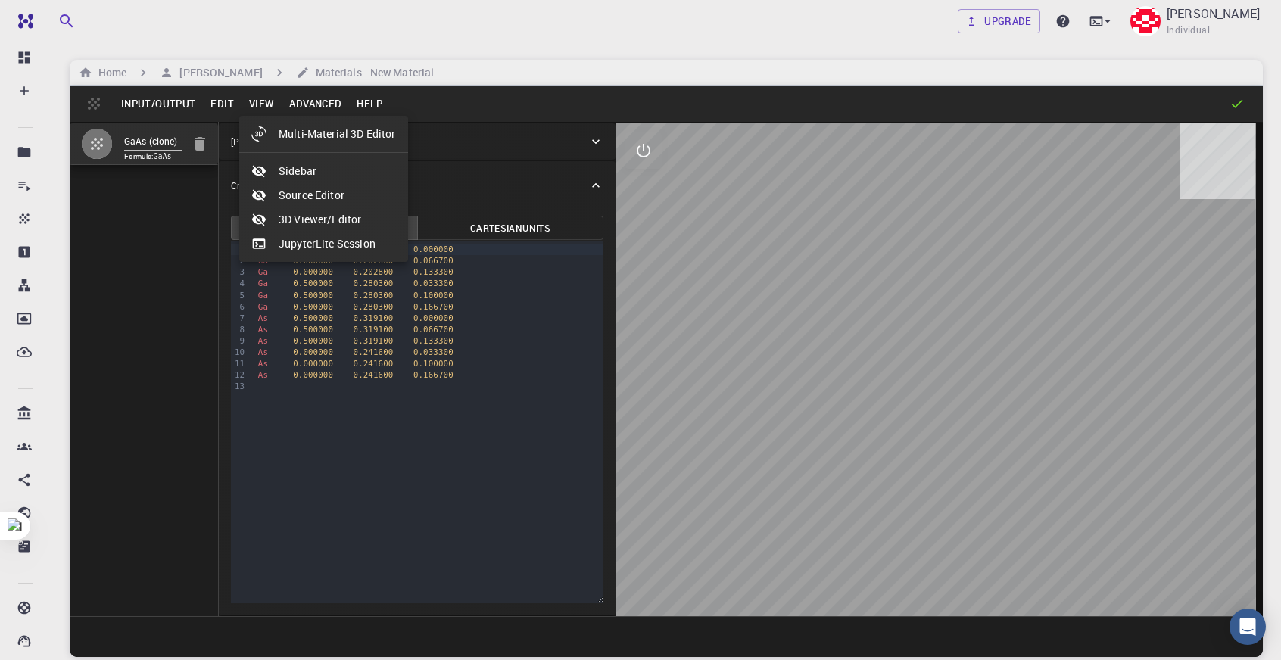
click at [294, 128] on li "Multi-Material 3D Editor" at bounding box center [323, 134] width 169 height 24
select select "Color"
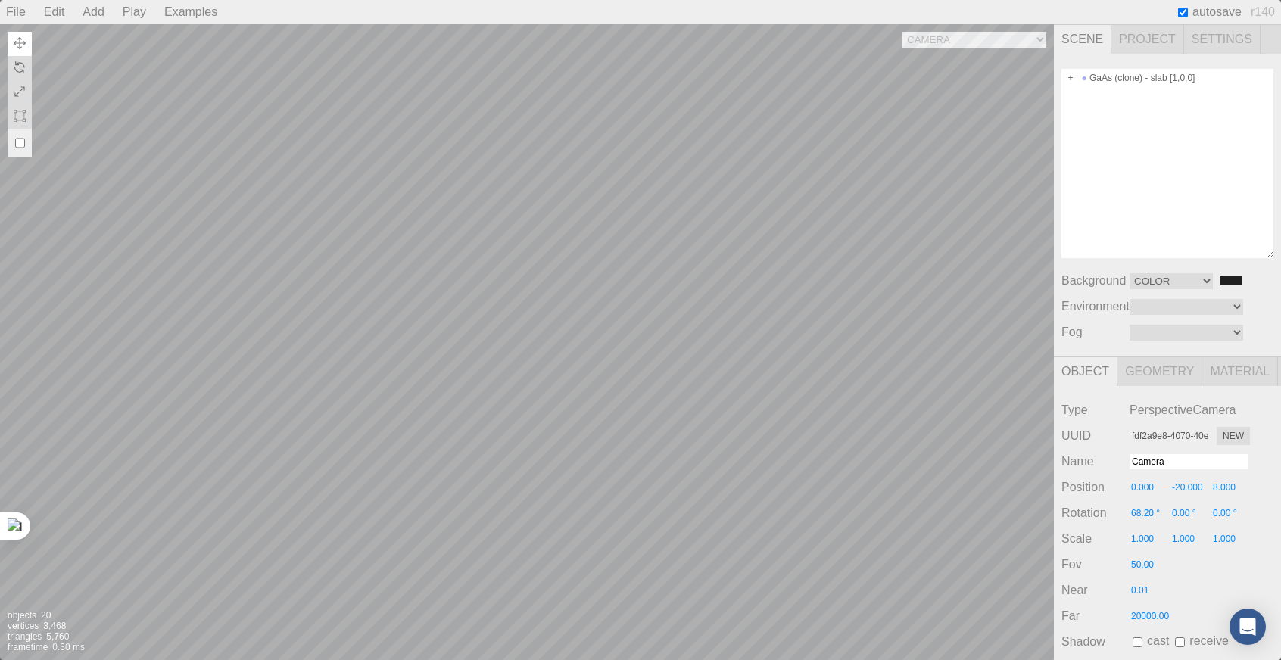
click at [703, 246] on div "Camera OrthographicCamera PerspectiveCamera Objects 20 Vertices 3,468 Triangles…" at bounding box center [527, 342] width 1054 height 636
click at [594, 238] on div "Camera OrthographicCamera PerspectiveCamera Objects 20 Vertices 3,468 Triangles…" at bounding box center [527, 342] width 1054 height 636
click at [660, 267] on div "Camera OrthographicCamera PerspectiveCamera Objects 20 Vertices 3,468 Triangles…" at bounding box center [527, 342] width 1054 height 636
click at [726, 273] on div "Camera OrthographicCamera PerspectiveCamera Objects 20 Vertices 3,468 Triangles…" at bounding box center [527, 342] width 1054 height 636
click at [785, 174] on div "Camera OrthographicCamera PerspectiveCamera Objects 20 Vertices 3,468 Triangles…" at bounding box center [527, 342] width 1054 height 636
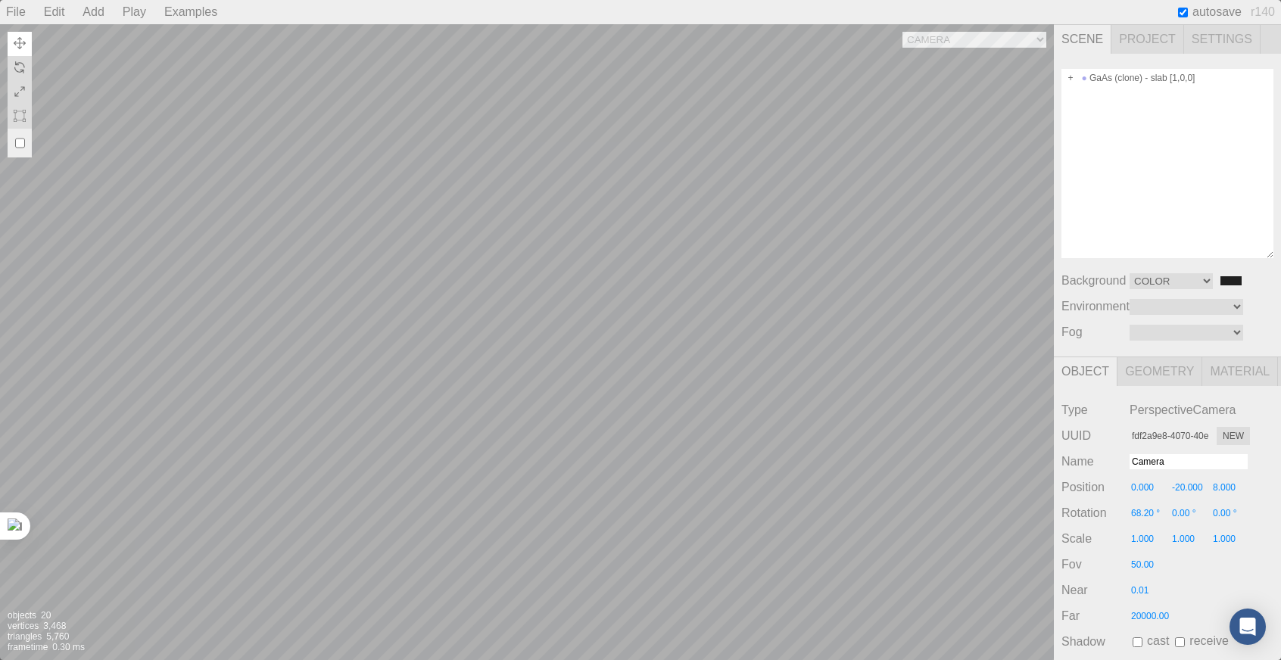
click at [779, 150] on div "Camera OrthographicCamera PerspectiveCamera Objects 20 Vertices 3,468 Triangles…" at bounding box center [527, 342] width 1054 height 636
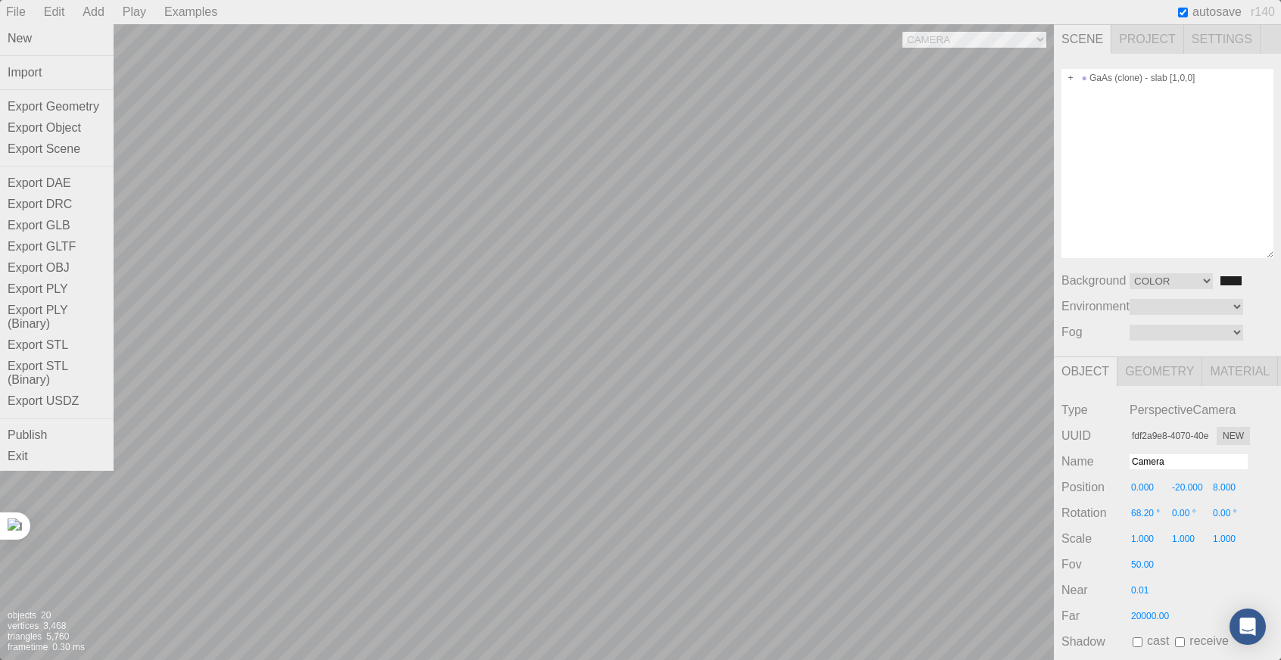
click at [22, 8] on div "File" at bounding box center [16, 12] width 32 height 24
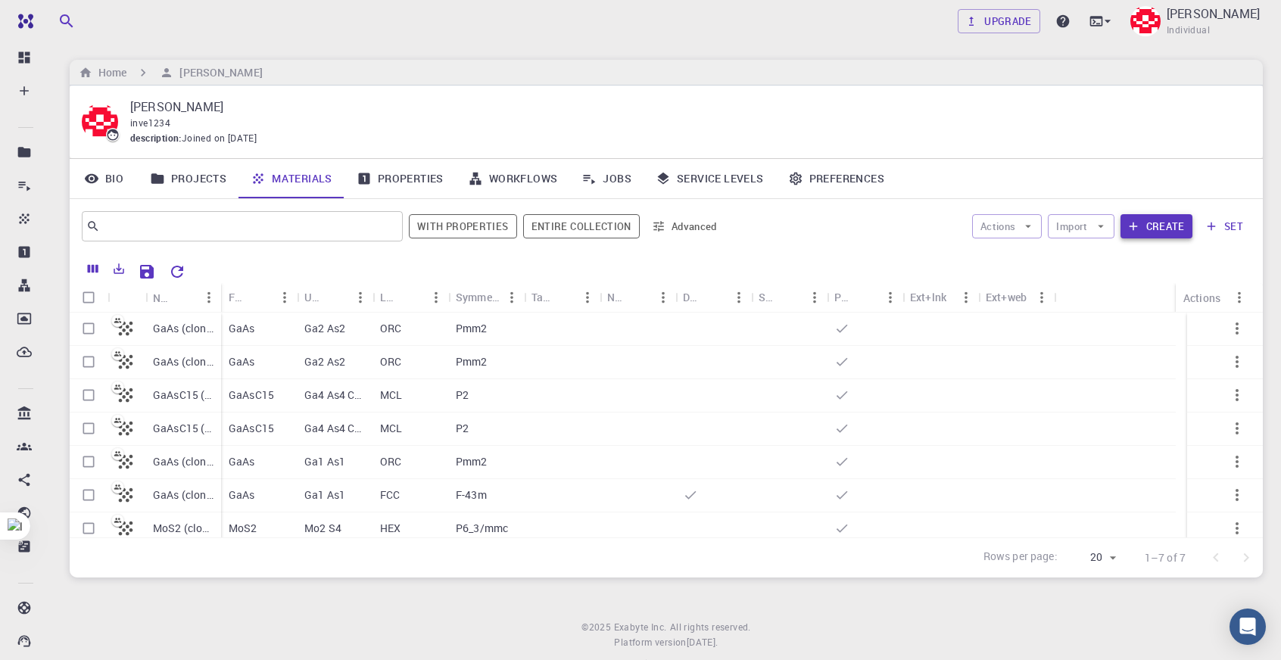
click at [1151, 229] on button "Create" at bounding box center [1157, 226] width 72 height 24
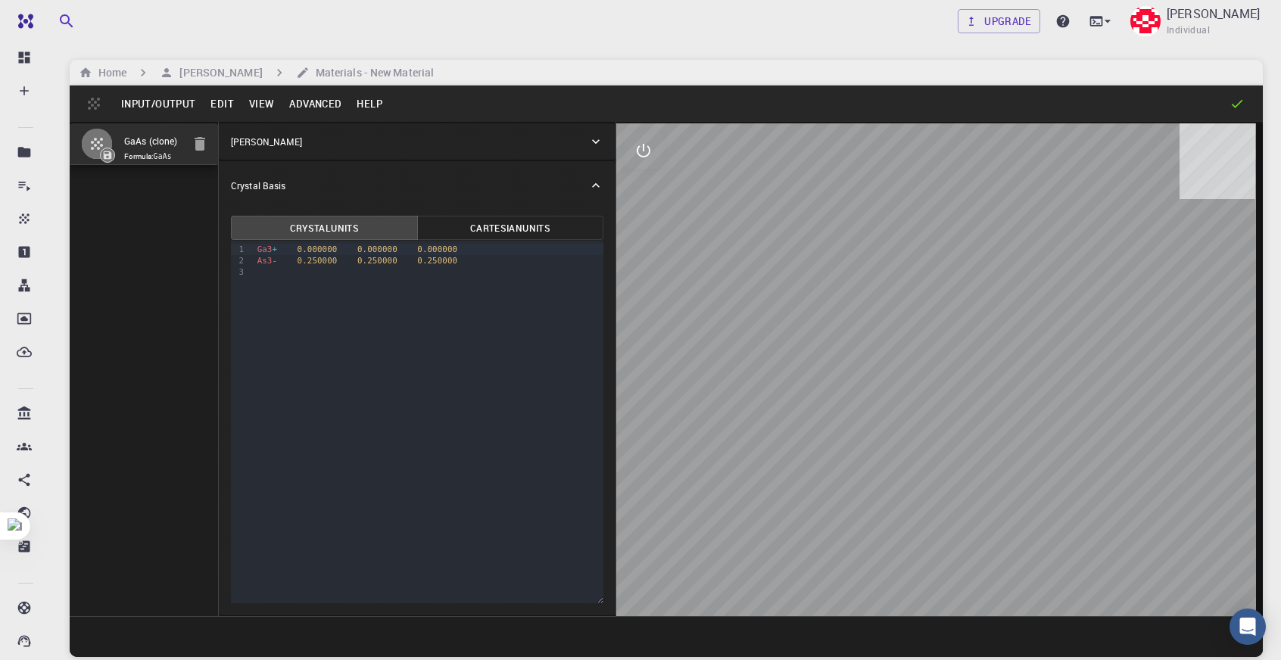
click at [147, 98] on button "Input/Output" at bounding box center [158, 104] width 89 height 24
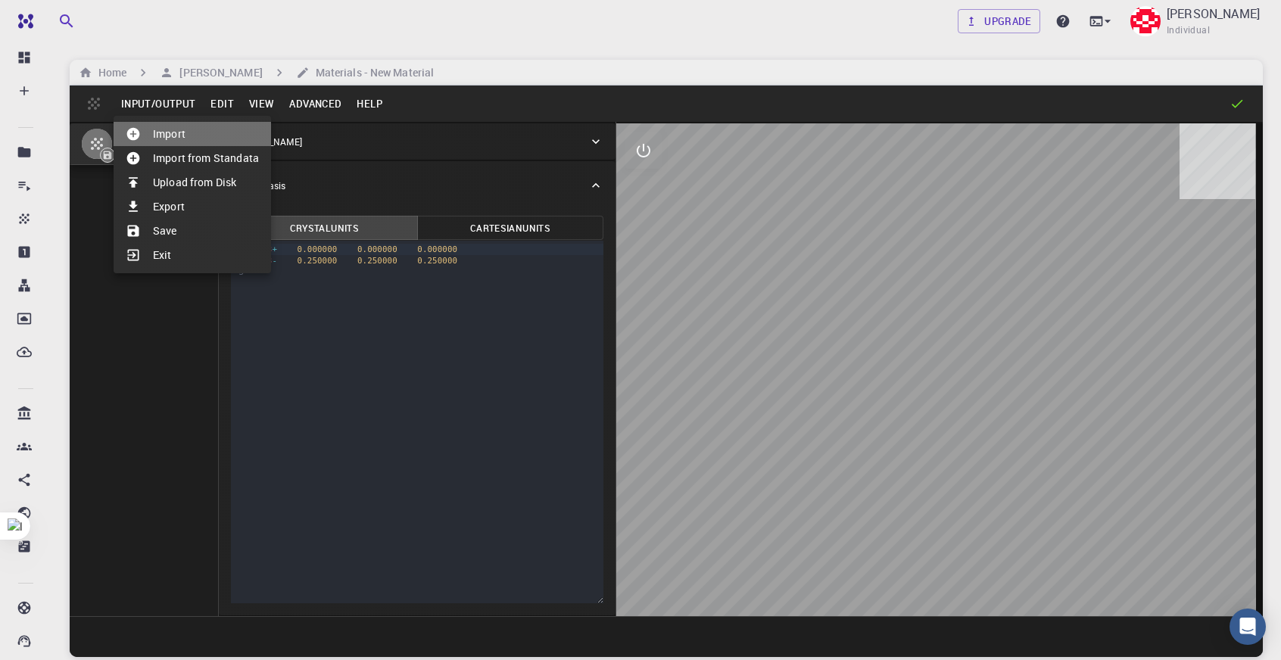
click at [207, 137] on li "Import" at bounding box center [193, 134] width 158 height 24
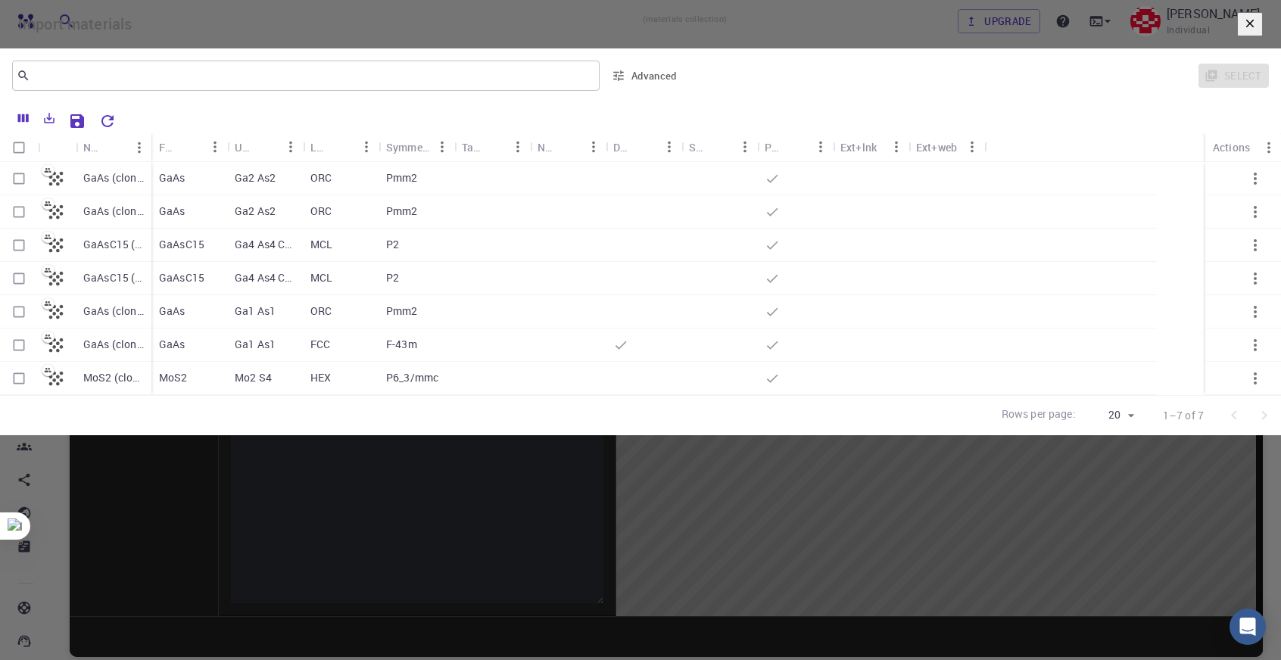
click at [379, 262] on div "MCL" at bounding box center [341, 245] width 76 height 33
checkbox input "true"
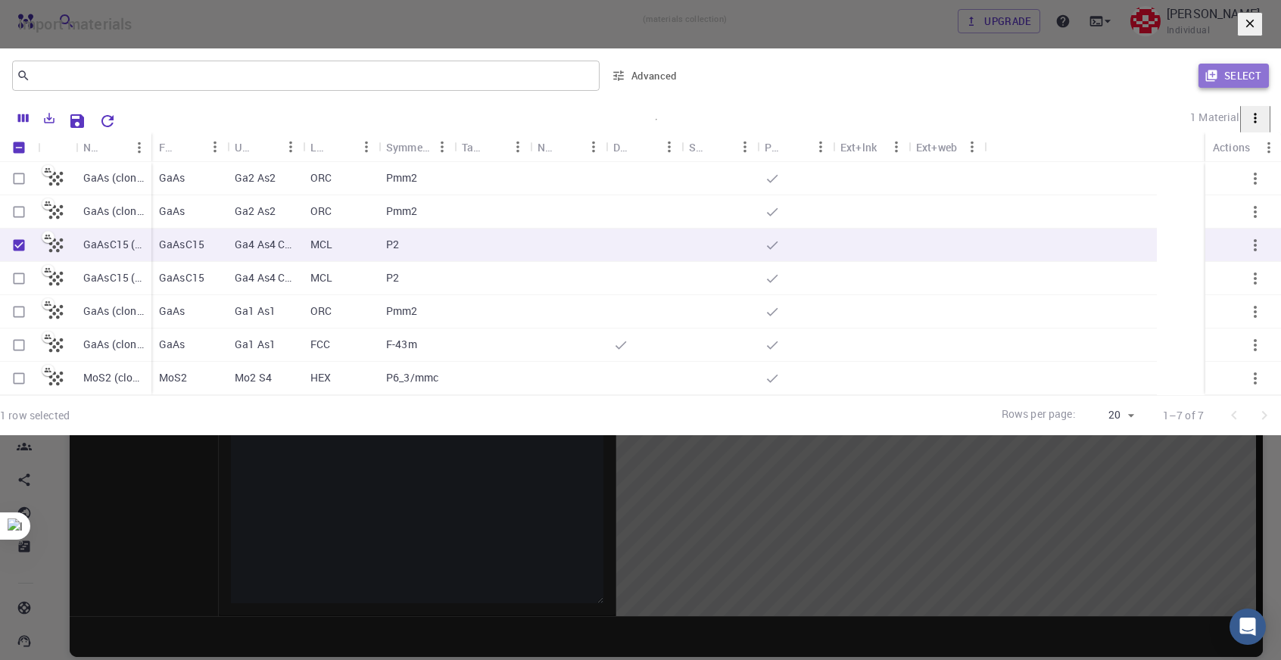
click at [1206, 82] on icon "button" at bounding box center [1211, 75] width 11 height 11
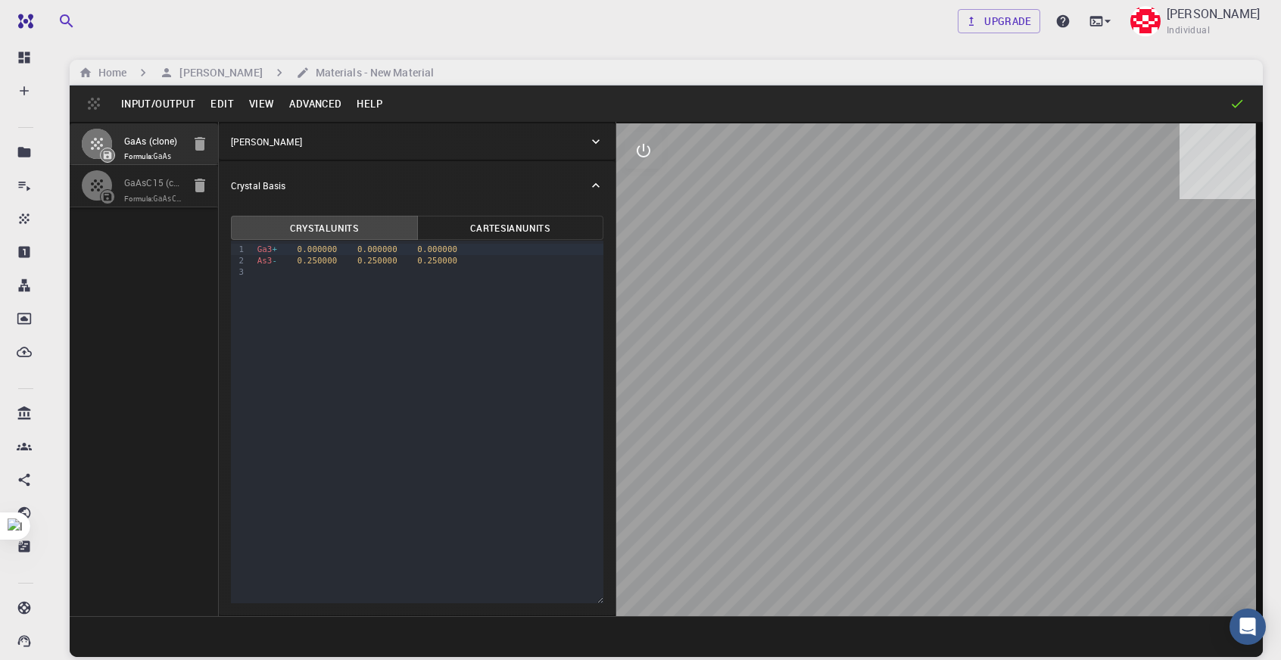
click at [158, 205] on span "Formula: GaAsC15" at bounding box center [153, 199] width 58 height 12
type input "MCL"
type input "5.607845876380771"
type input "34.63058"
type input "5.609463"
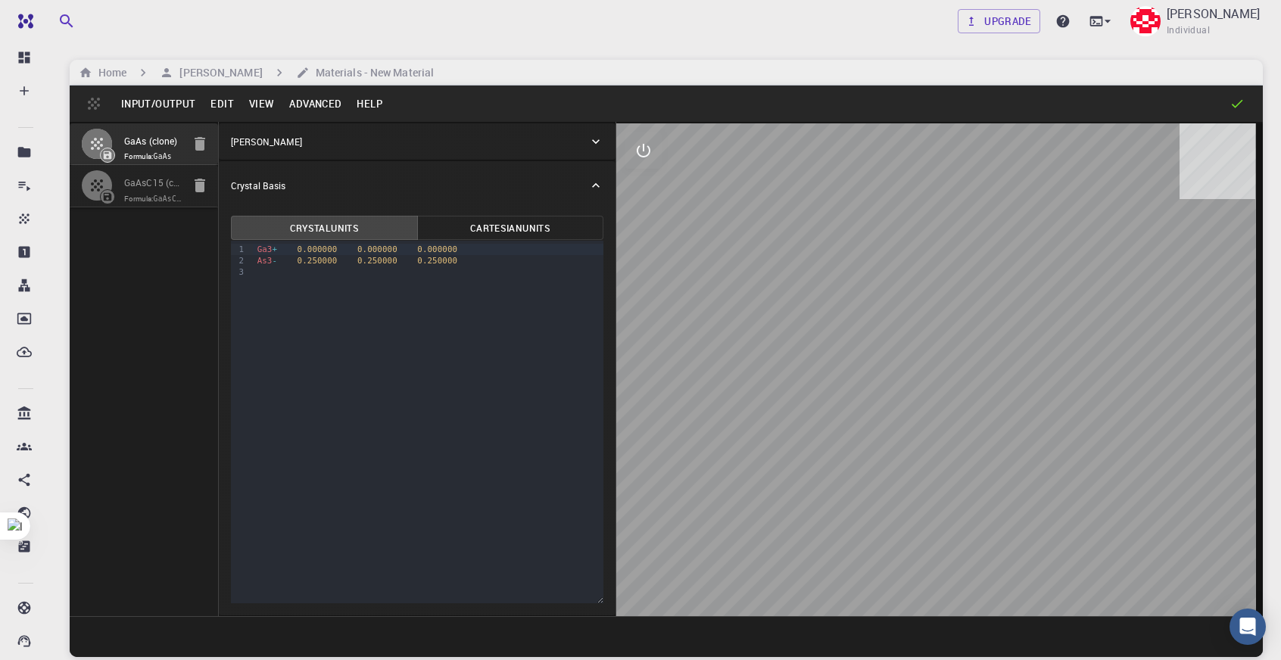
type input "90"
type input "91.03100035260265"
type input "90"
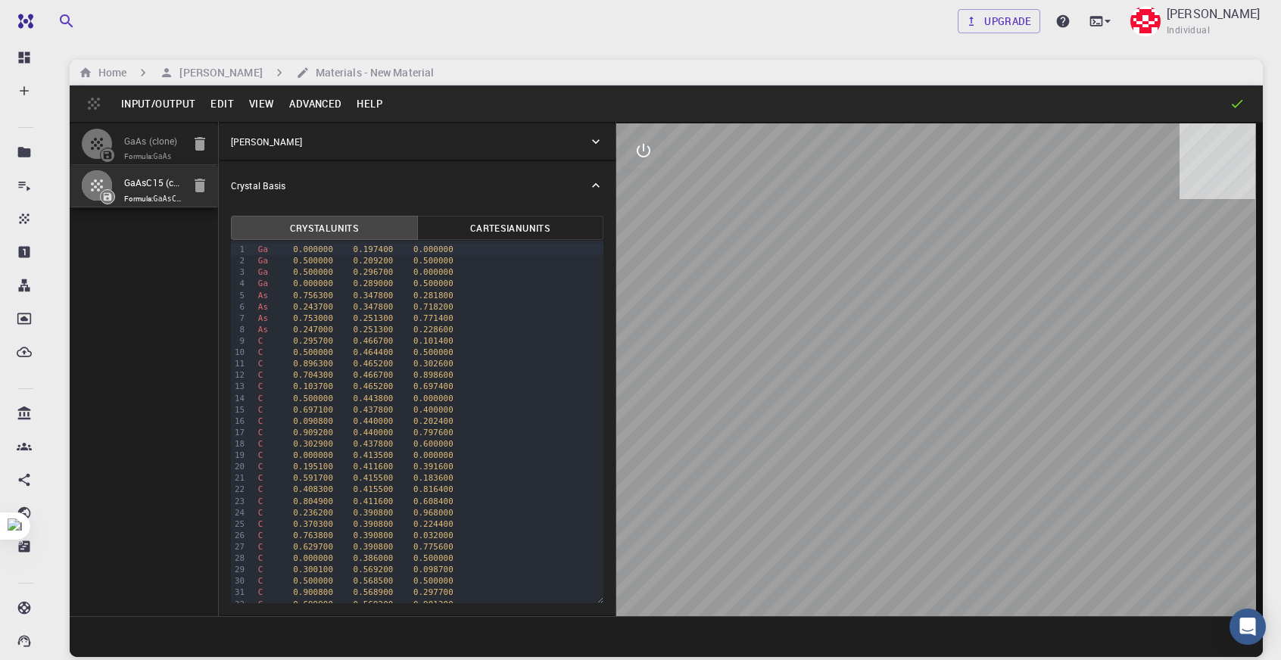
click at [164, 144] on input "GaAs (clone)" at bounding box center [153, 141] width 58 height 17
type input "FCC"
type input "4.065992551152179"
type input "4.065992415533753"
type input "4.065993"
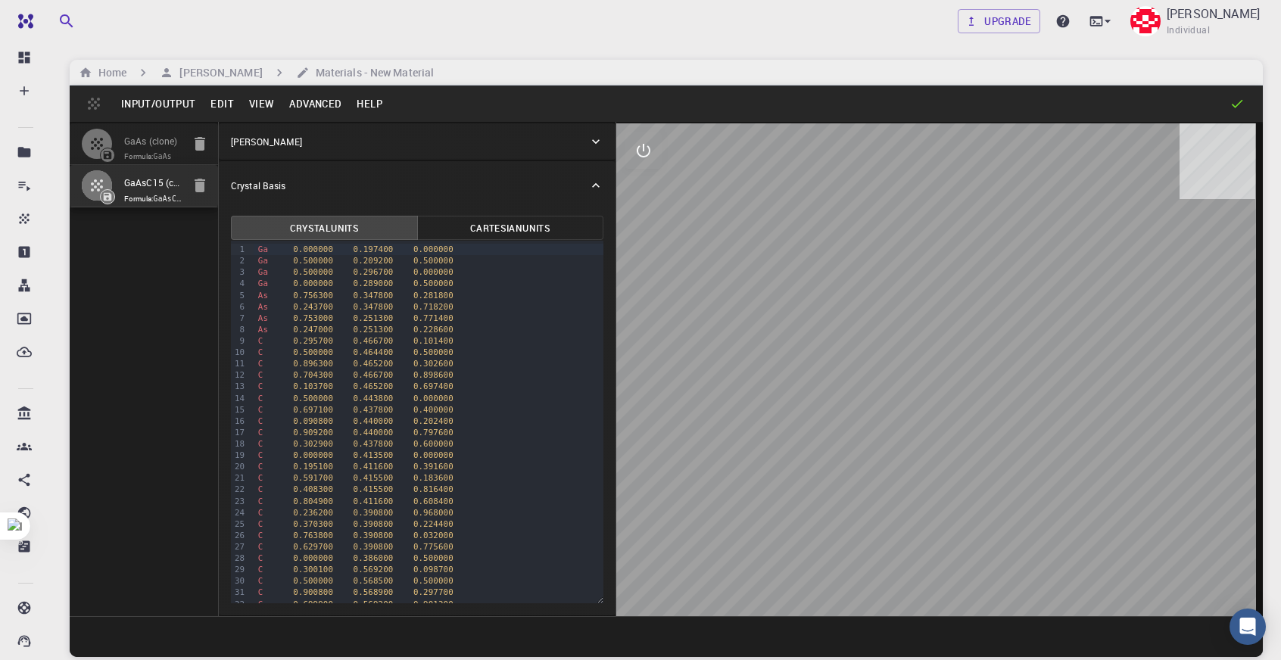
type input "60.00000338066191"
type input "60.00000448401384"
type input "60.00000188599037"
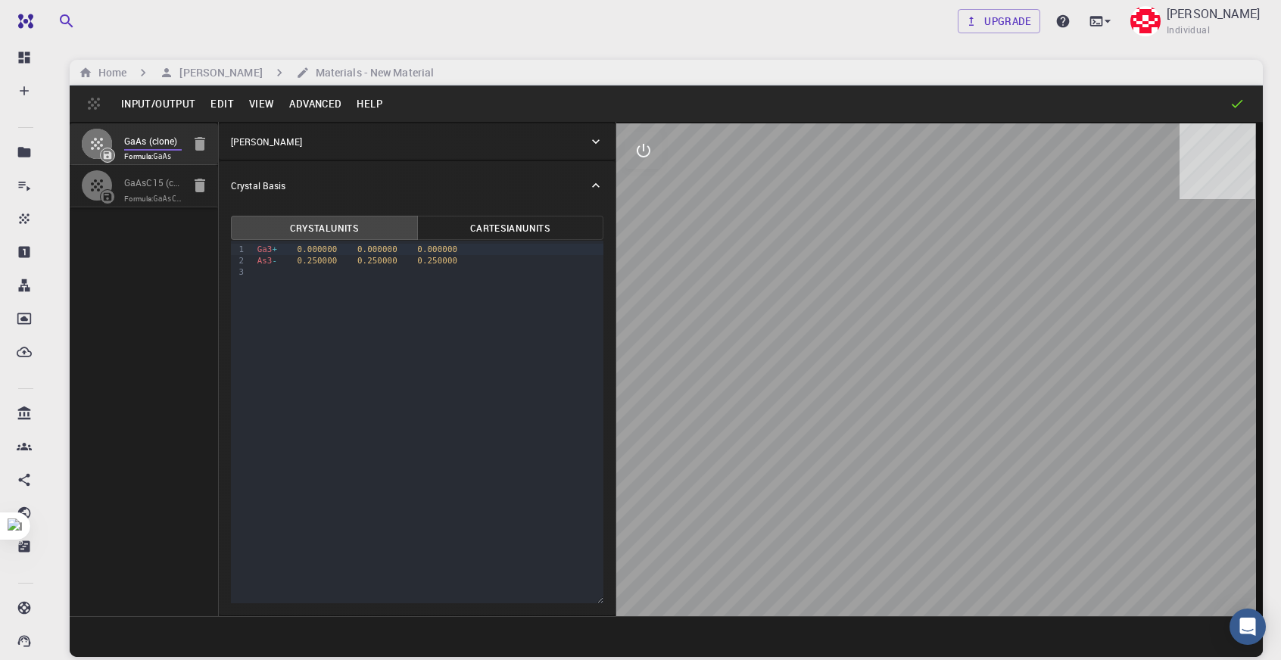
click at [192, 143] on icon "button" at bounding box center [200, 144] width 18 height 18
type input "MCL"
type input "5.607845876380771"
type input "34.63058"
type input "5.609463"
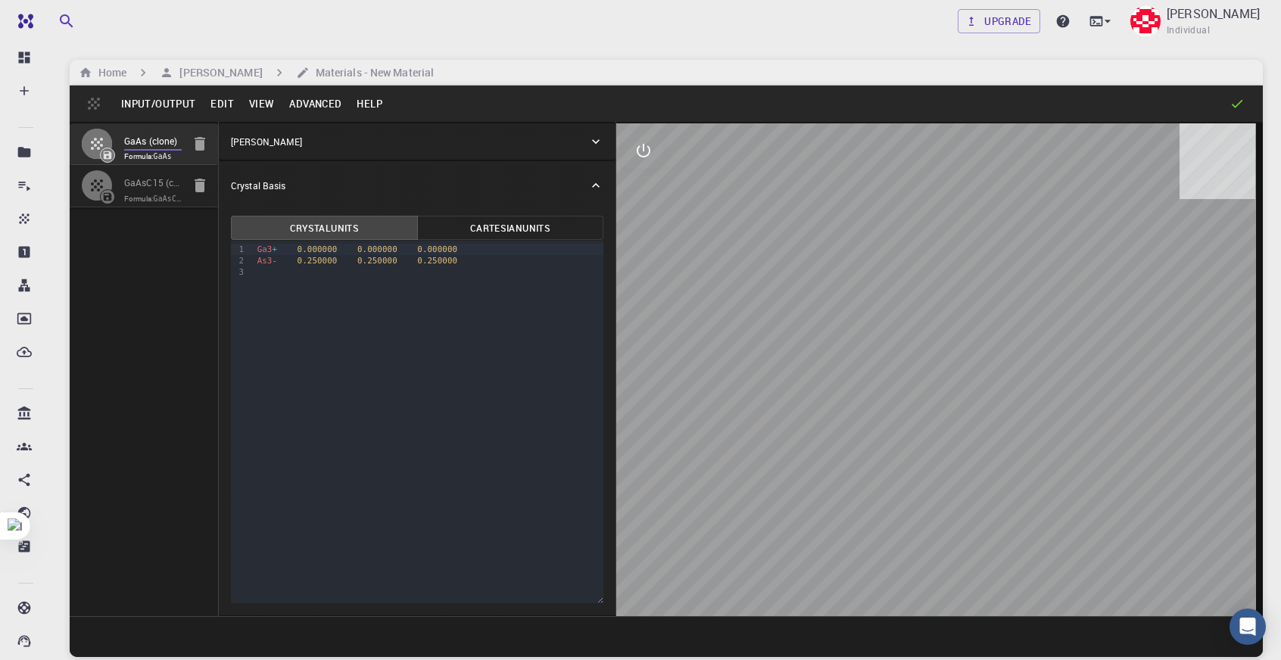
type input "90"
type input "91.03100035260265"
type input "90"
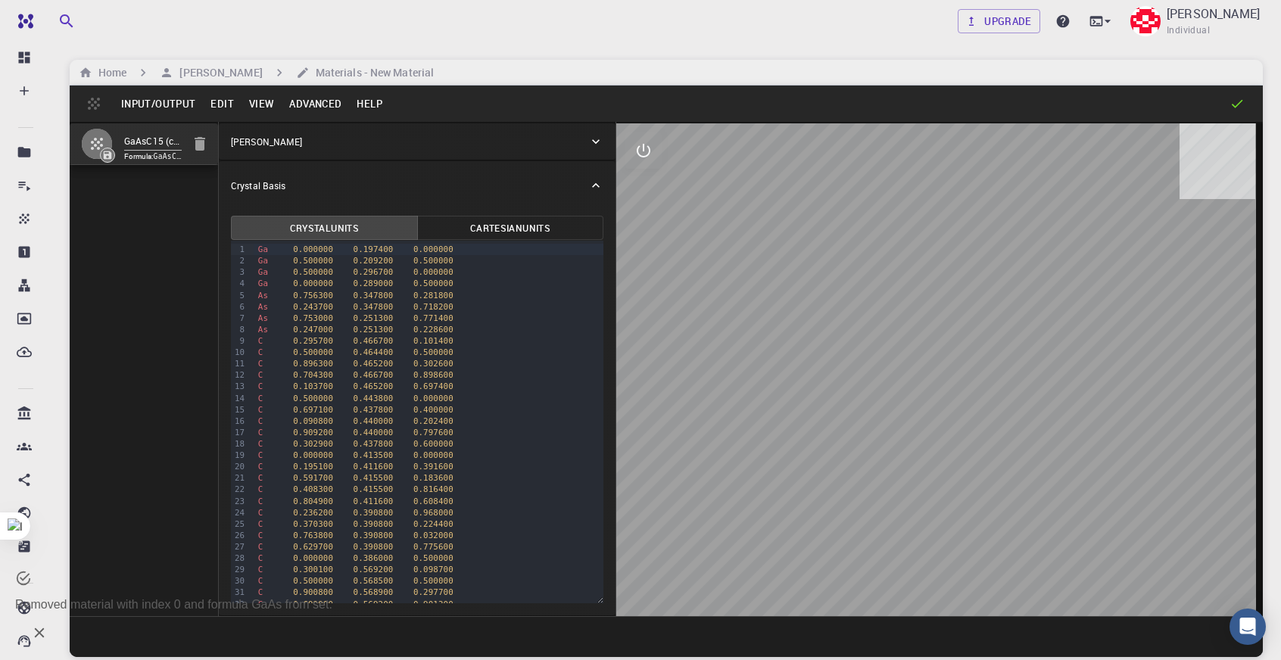
drag, startPoint x: 937, startPoint y: 358, endPoint x: 937, endPoint y: 374, distance: 15.9
click at [937, 374] on div at bounding box center [939, 369] width 647 height 493
click at [262, 105] on button "View" at bounding box center [262, 104] width 41 height 24
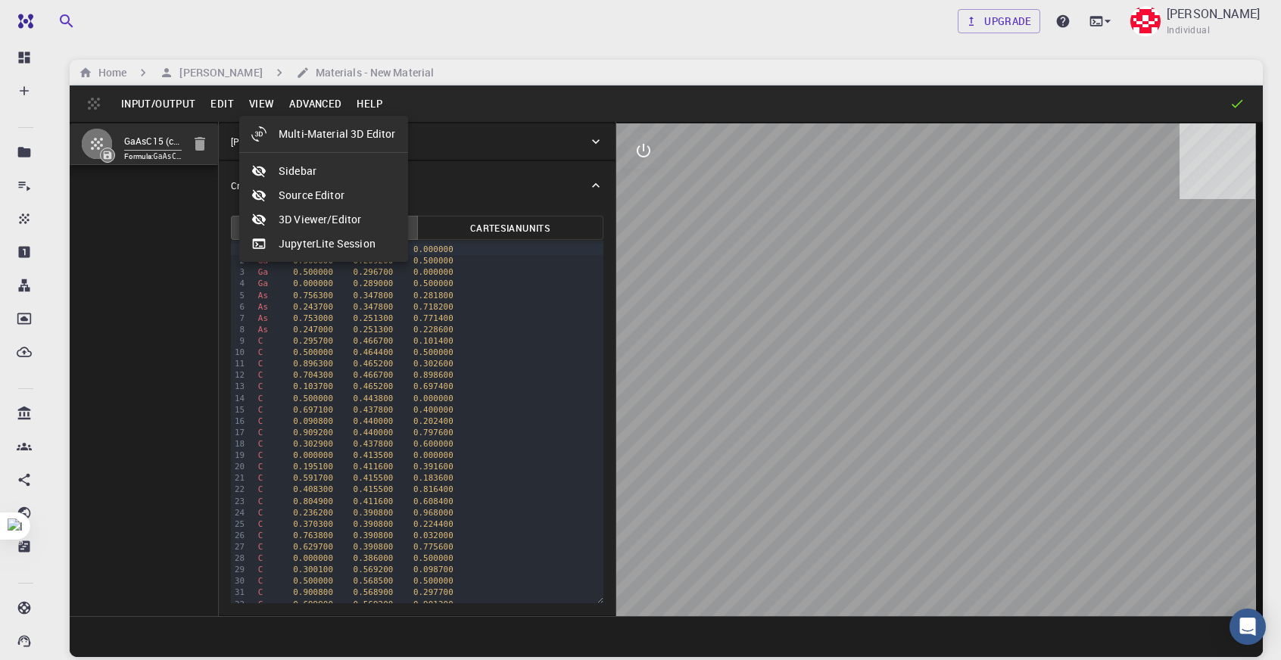
click at [273, 125] on li "Multi-Material 3D Editor" at bounding box center [323, 134] width 169 height 24
select select "Color"
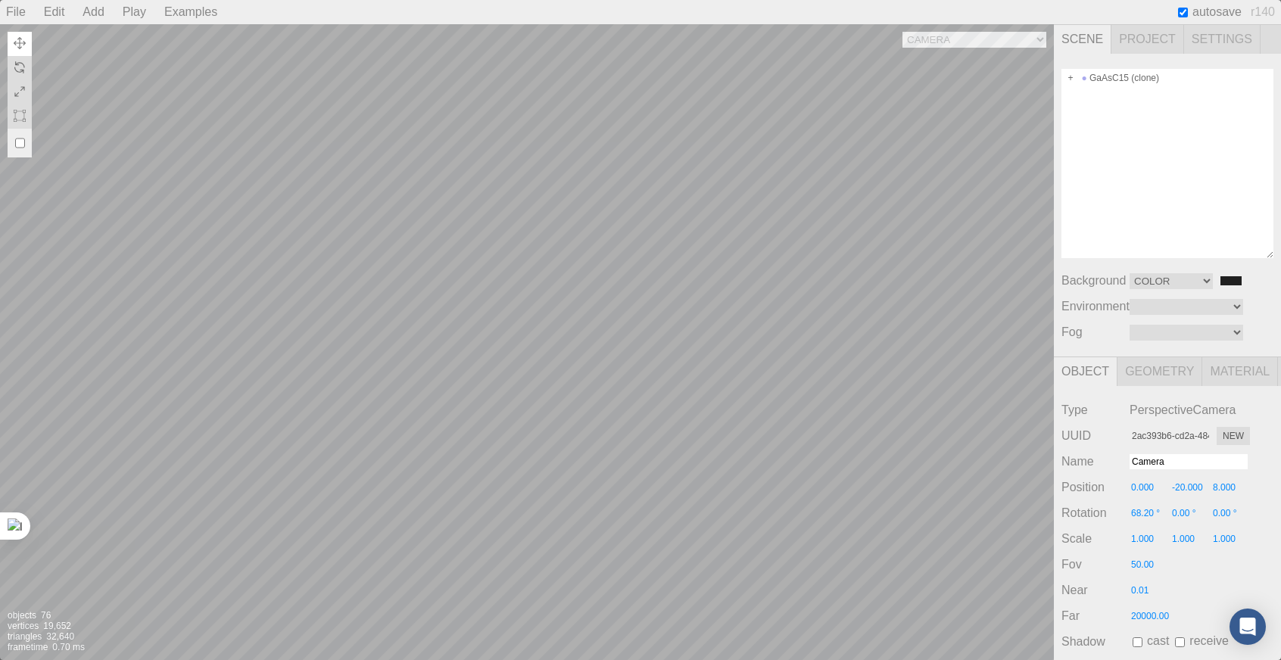
click at [656, 264] on div "Camera OrthographicCamera PerspectiveCamera Objects 76 Vertices 19,652 Triangle…" at bounding box center [527, 342] width 1054 height 636
click at [653, 260] on div "Camera OrthographicCamera PerspectiveCamera Objects 76 Vertices 19,652 Triangle…" at bounding box center [527, 342] width 1054 height 636
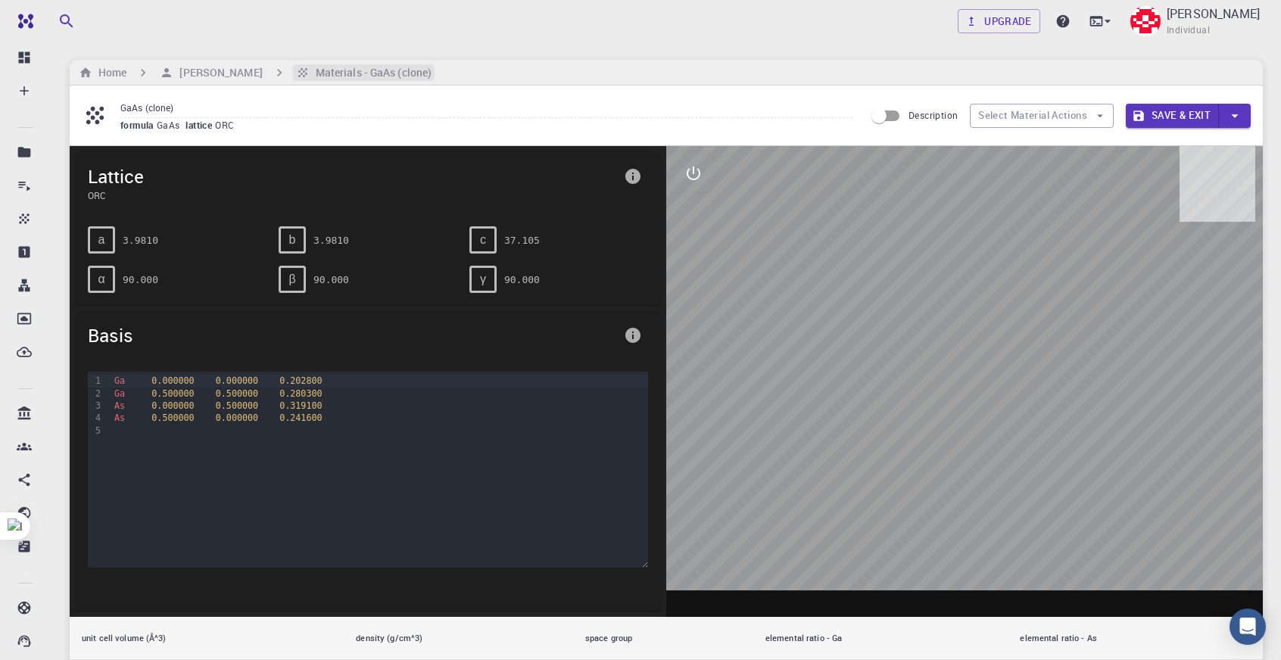
click at [324, 73] on h6 "Materials - GaAs (clone)" at bounding box center [371, 72] width 122 height 17
click at [171, 72] on icon "breadcrumb" at bounding box center [167, 73] width 14 height 14
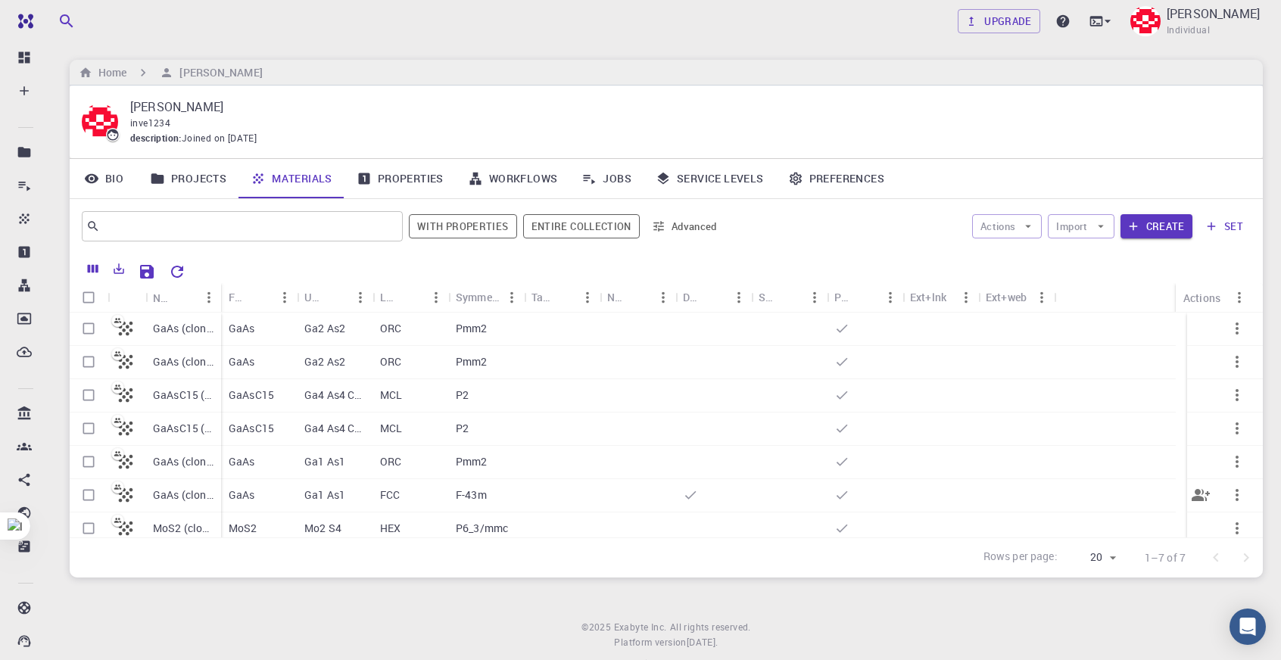
click at [425, 495] on div "FCC" at bounding box center [411, 495] width 76 height 33
